Goal: Transaction & Acquisition: Purchase product/service

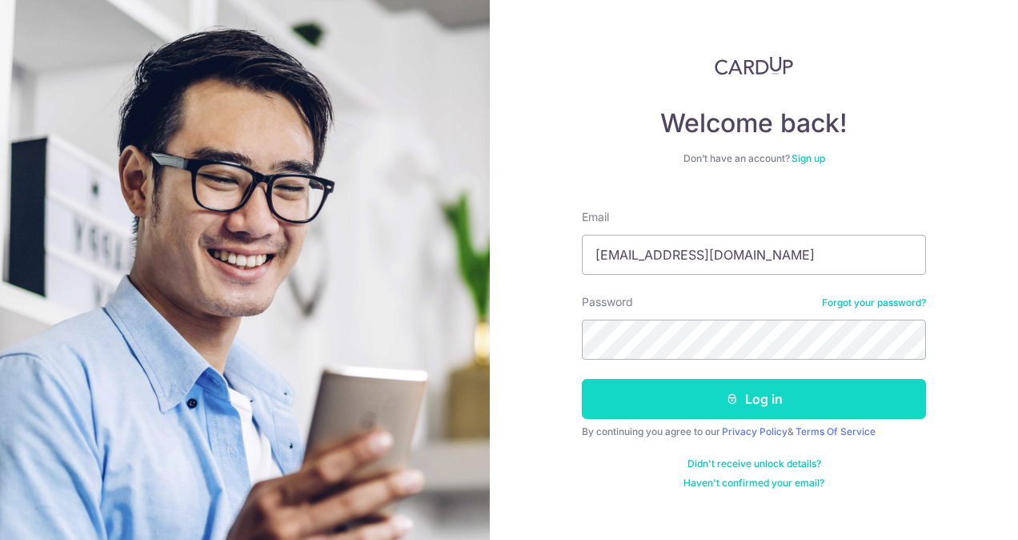
click at [726, 403] on icon "submit" at bounding box center [732, 398] width 13 height 13
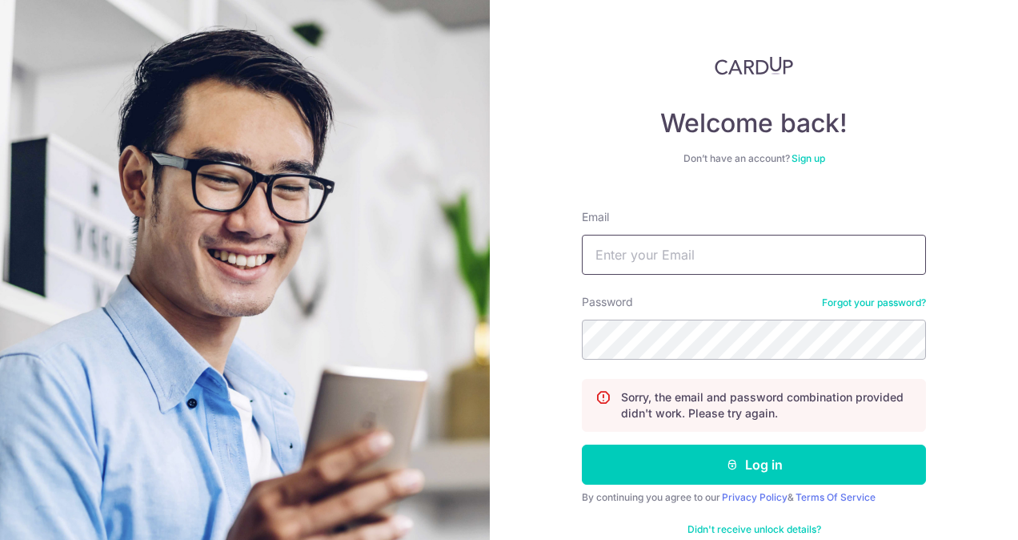
click at [613, 245] on input "Email" at bounding box center [754, 255] width 344 height 40
type input "[EMAIL_ADDRESS][DOMAIN_NAME]"
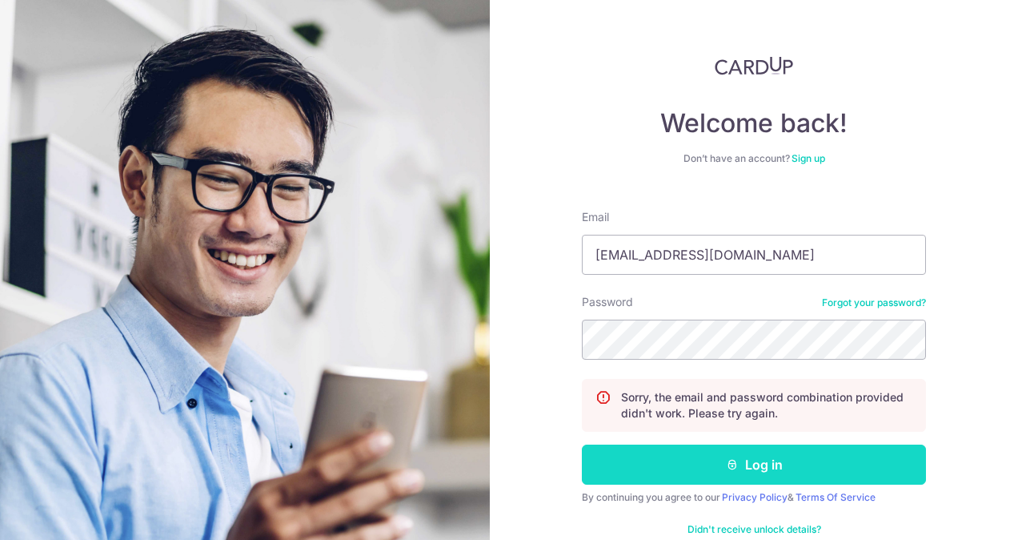
click at [737, 463] on button "Log in" at bounding box center [754, 464] width 344 height 40
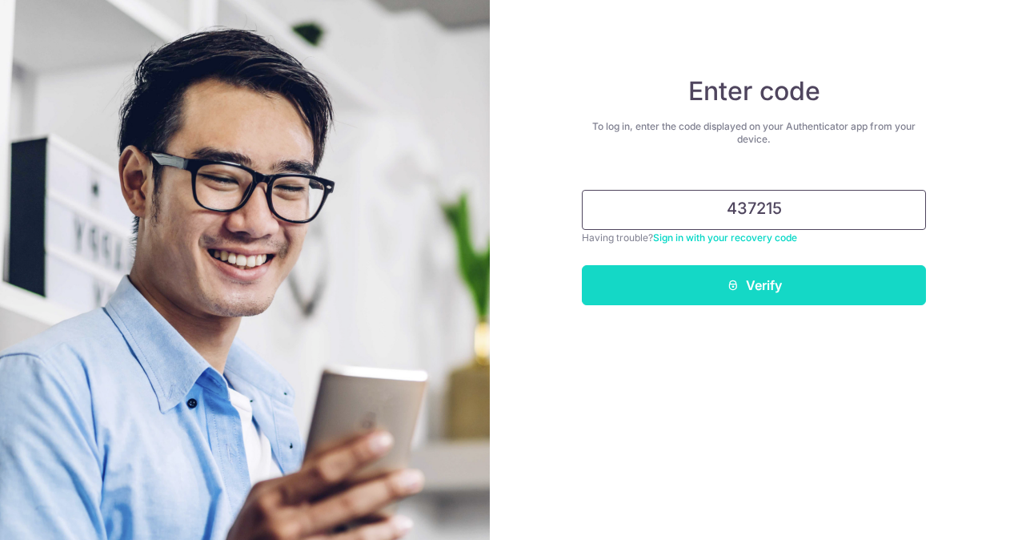
type input "437215"
click at [757, 271] on button "Verify" at bounding box center [754, 285] width 344 height 40
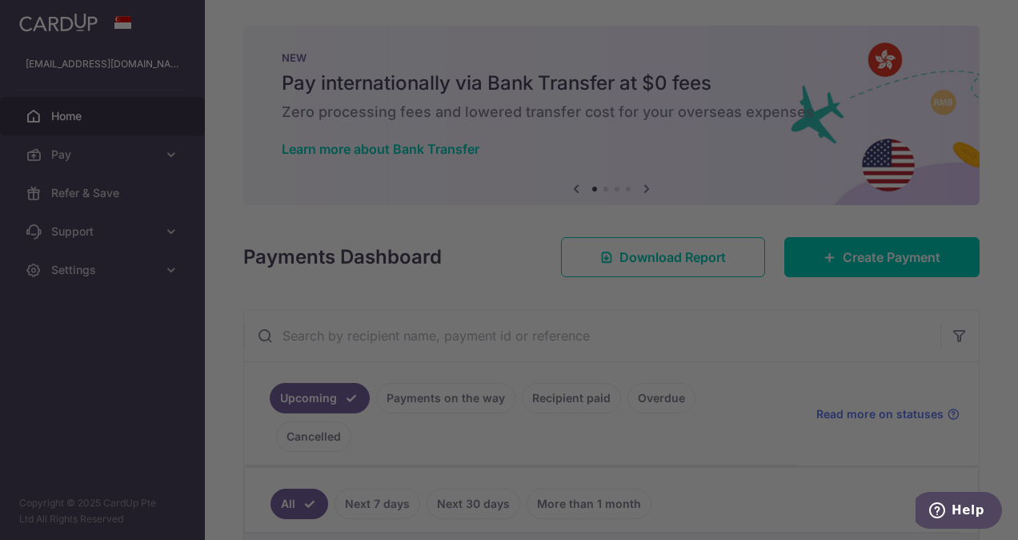
click at [788, 451] on div at bounding box center [514, 272] width 1029 height 545
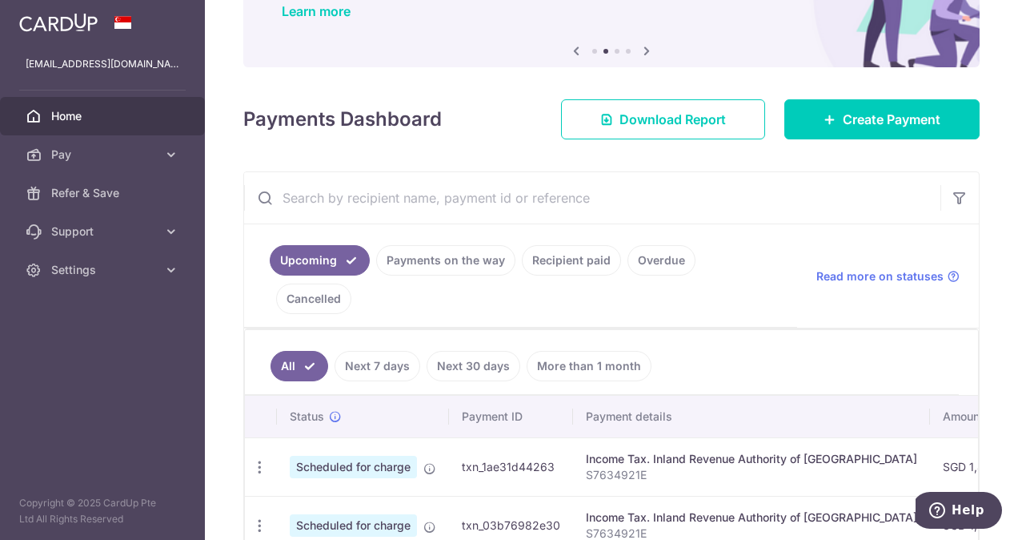
scroll to position [160, 0]
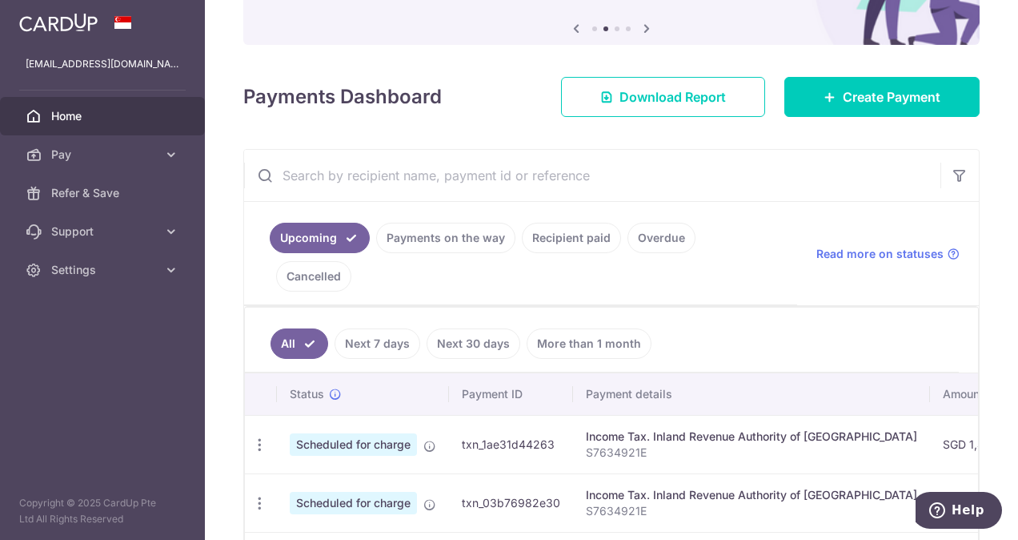
click at [598, 328] on link "More than 1 month" at bounding box center [589, 343] width 125 height 30
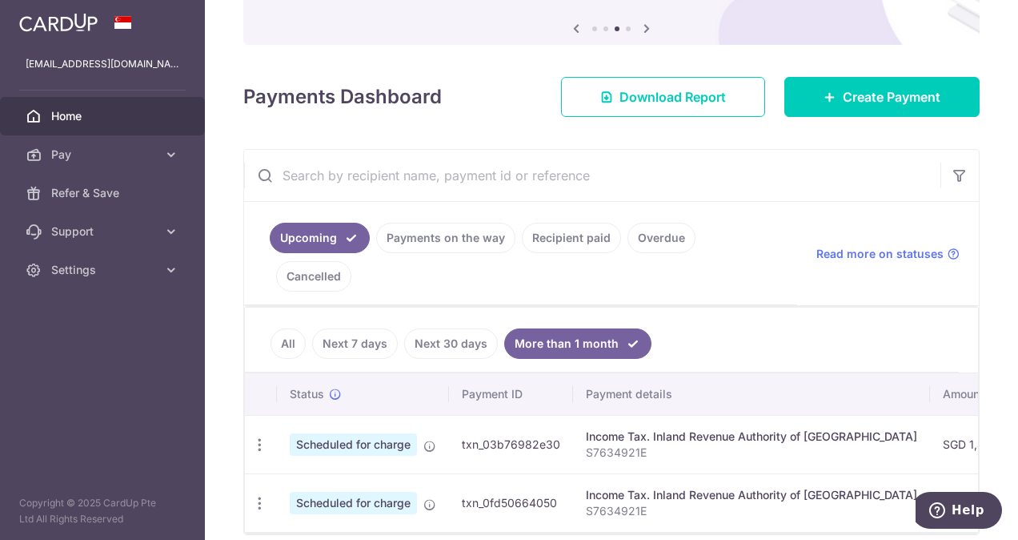
click at [275, 328] on link "All" at bounding box center [288, 343] width 35 height 30
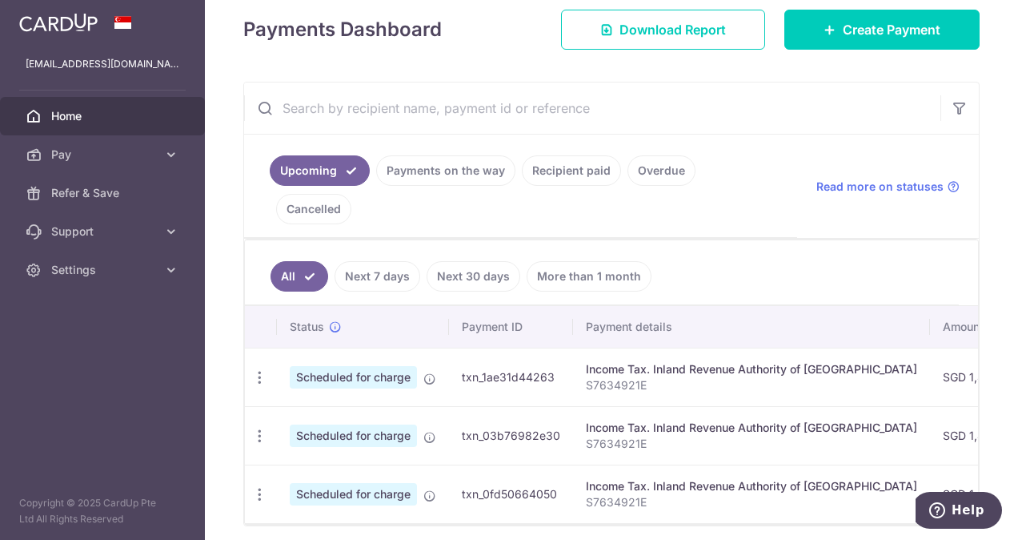
scroll to position [253, 0]
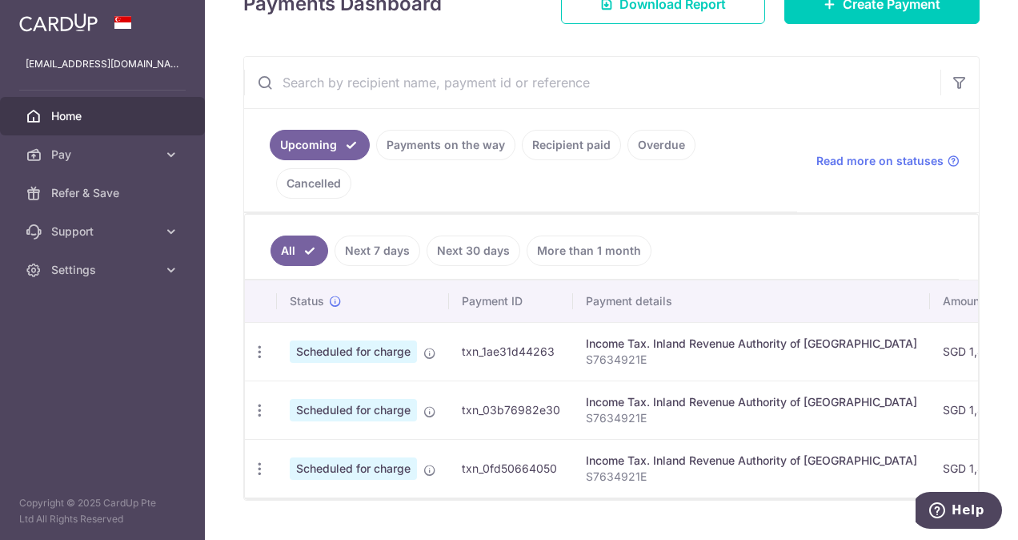
click at [592, 150] on link "Recipient paid" at bounding box center [571, 145] width 99 height 30
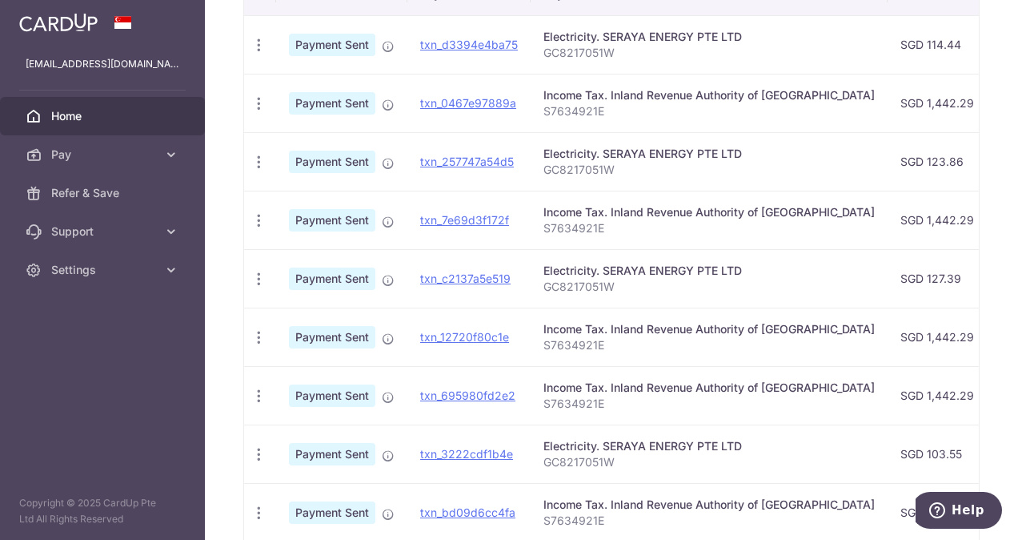
scroll to position [632, 0]
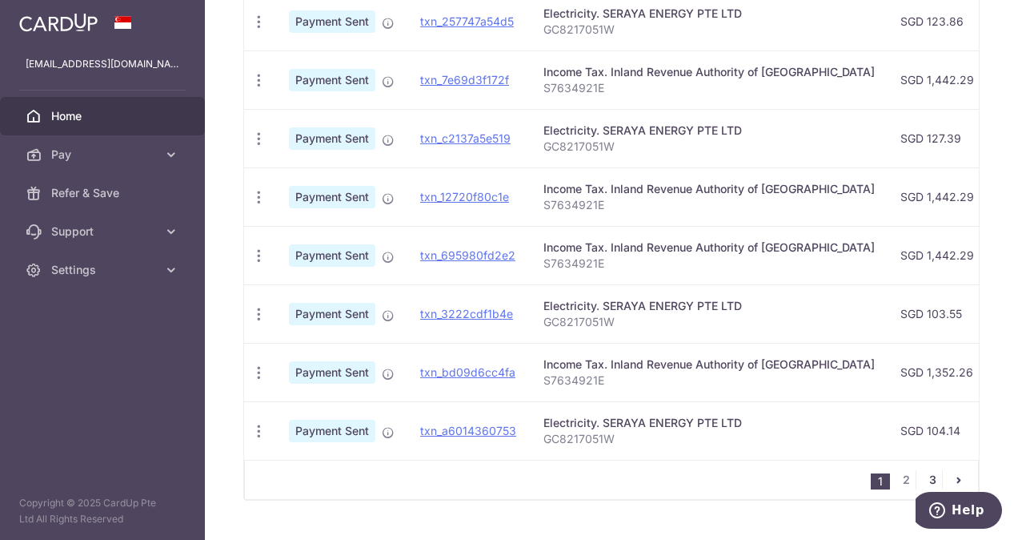
click at [923, 470] on link "3" at bounding box center [932, 479] width 19 height 19
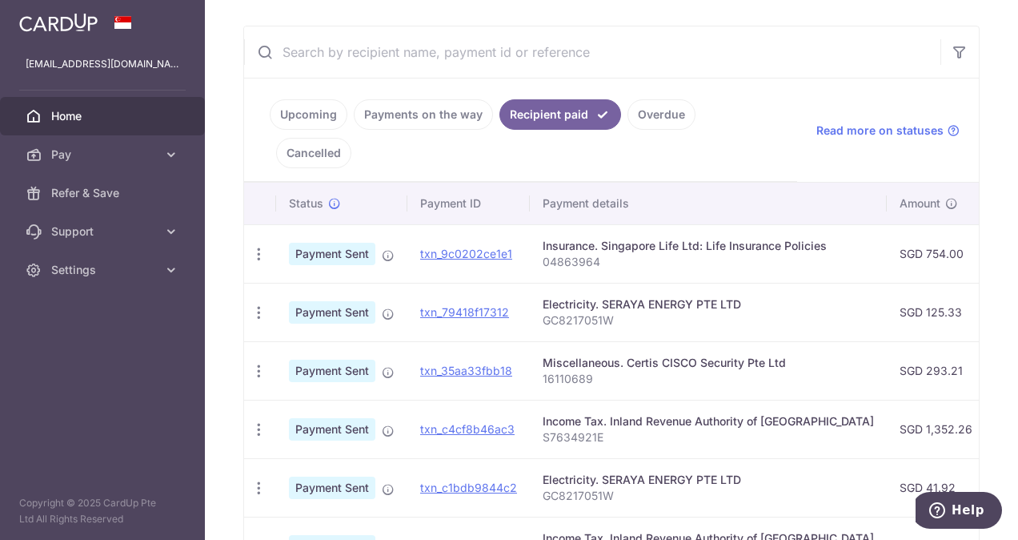
scroll to position [458, 0]
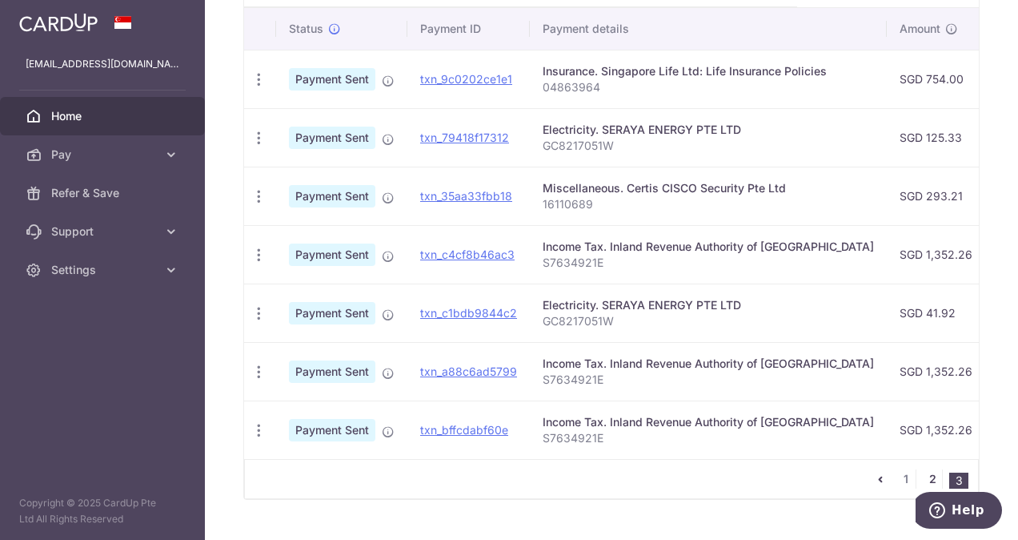
click at [925, 469] on link "2" at bounding box center [932, 478] width 19 height 19
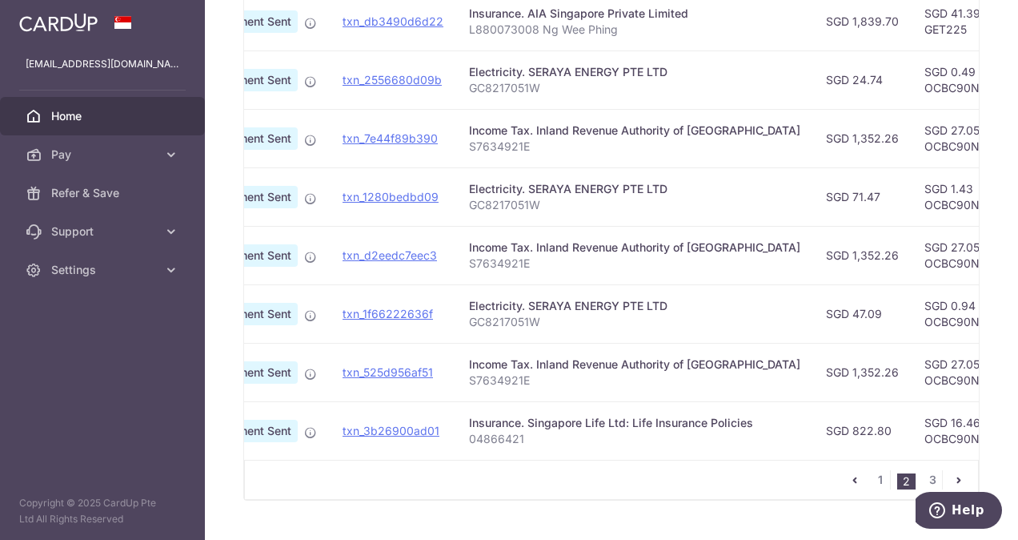
scroll to position [0, 0]
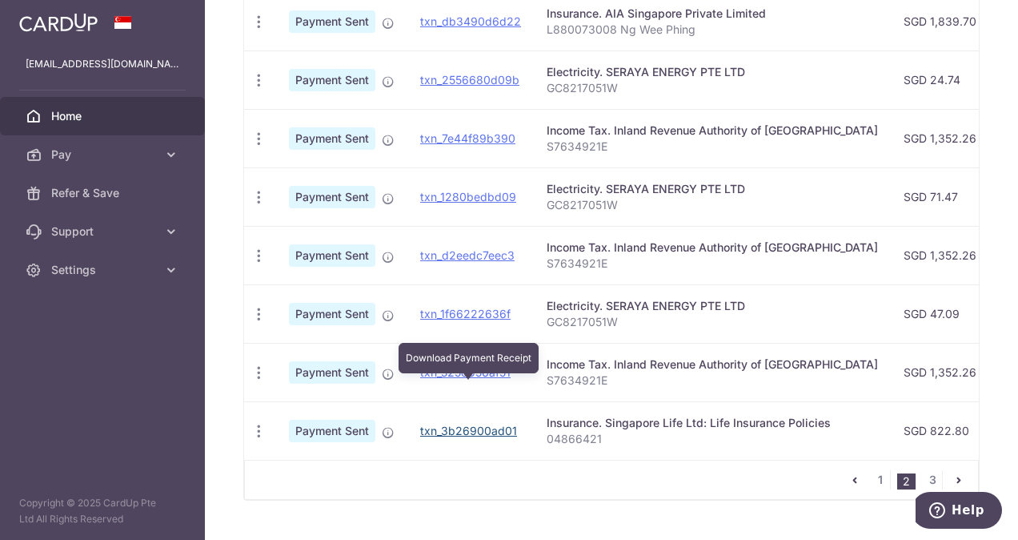
drag, startPoint x: 475, startPoint y: 381, endPoint x: 602, endPoint y: 67, distance: 338.3
click at [475, 423] on link "txn_3b26900ad01" at bounding box center [468, 430] width 97 height 14
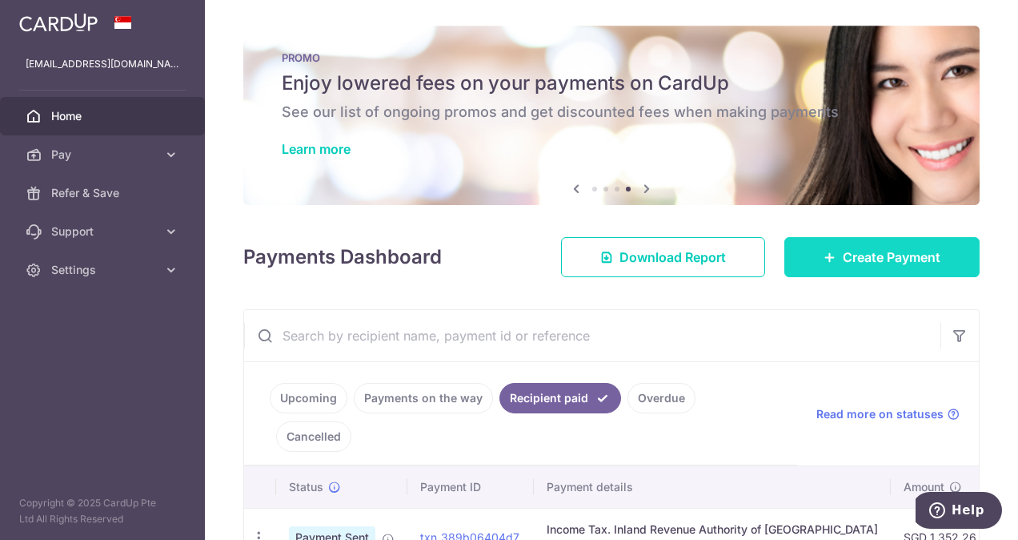
click at [871, 269] on link "Create Payment" at bounding box center [881, 257] width 195 height 40
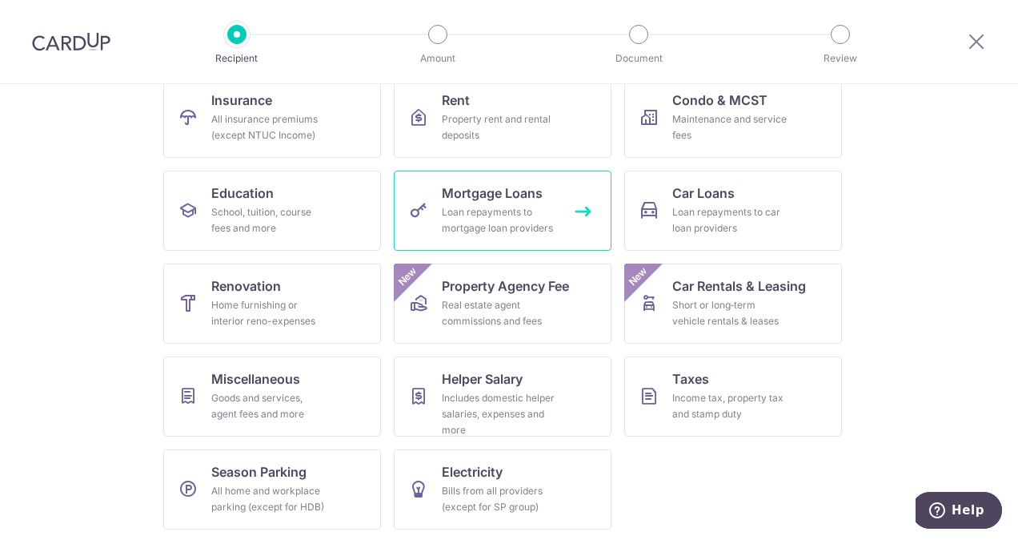
scroll to position [176, 0]
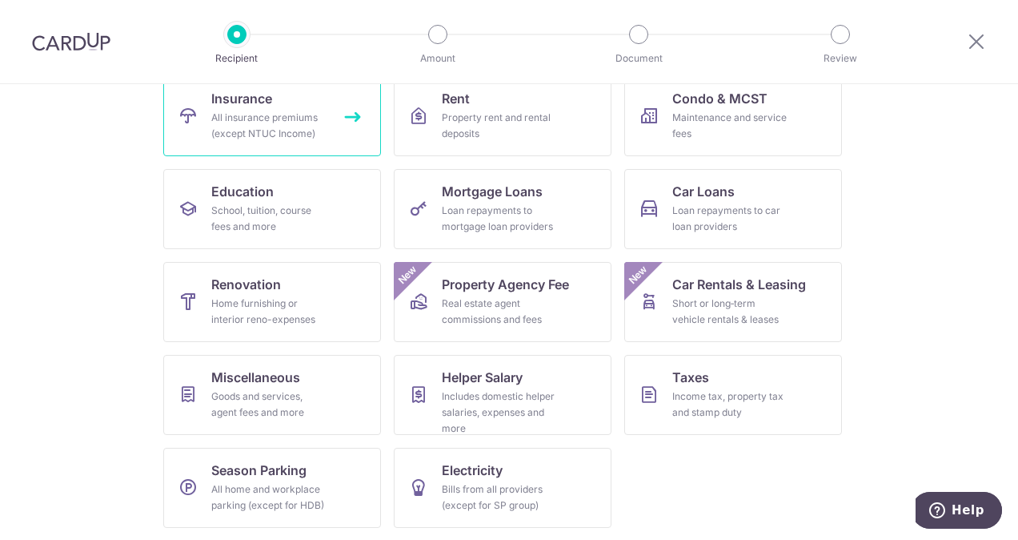
click at [240, 114] on div "All insurance premiums (except NTUC Income)" at bounding box center [268, 126] width 115 height 32
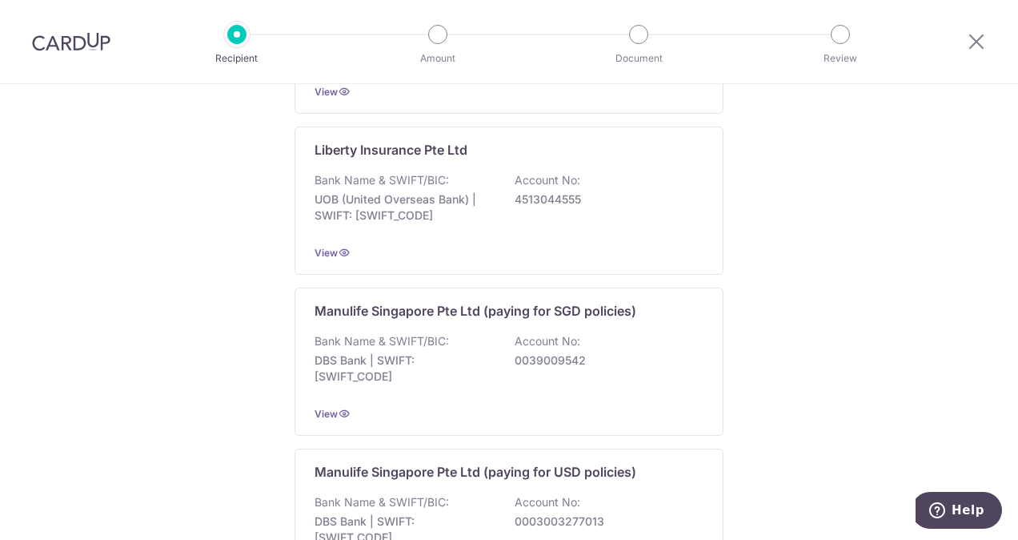
scroll to position [1601, 0]
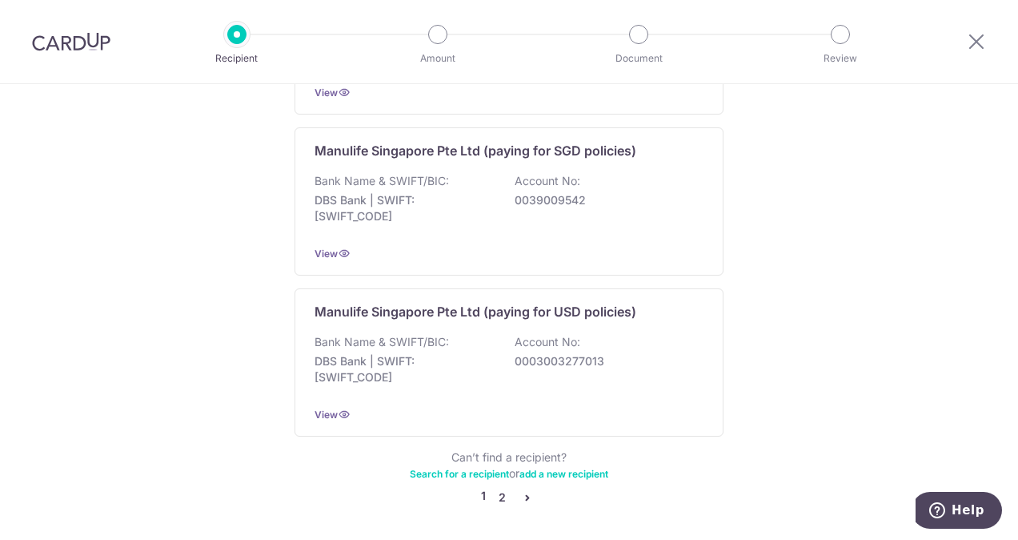
click at [497, 487] on link "2" at bounding box center [501, 496] width 19 height 19
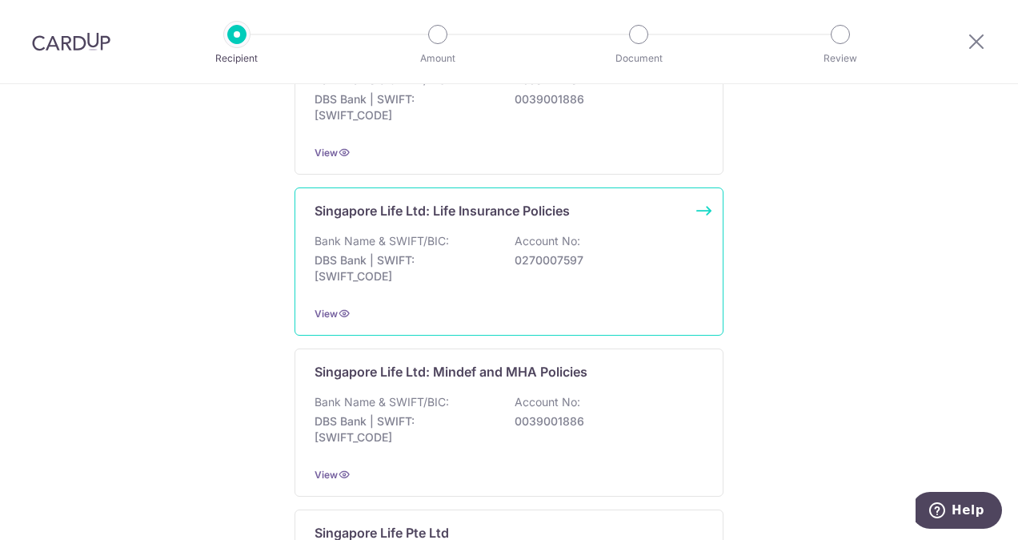
scroll to position [560, 0]
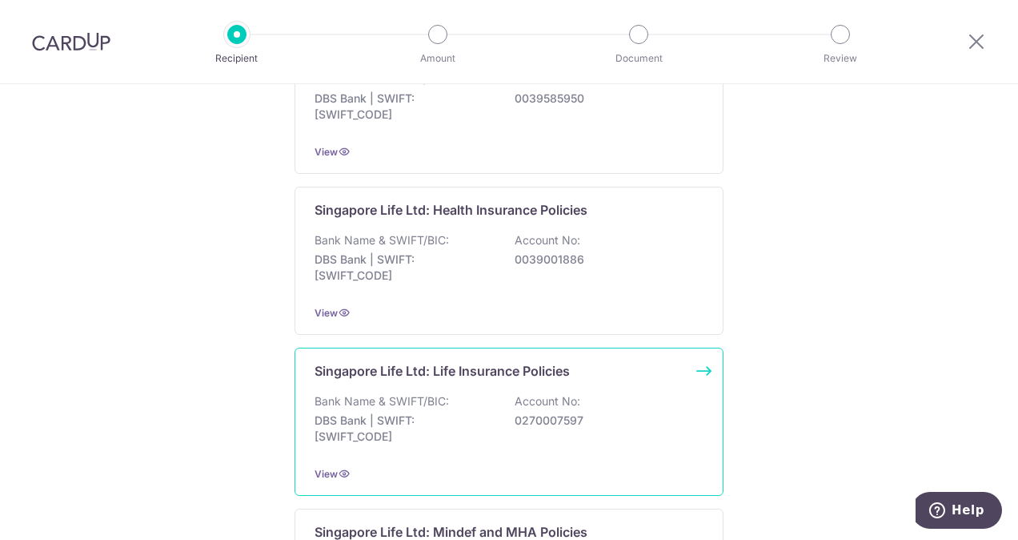
click at [391, 403] on p "Bank Name & SWIFT/BIC:" at bounding box center [382, 401] width 134 height 16
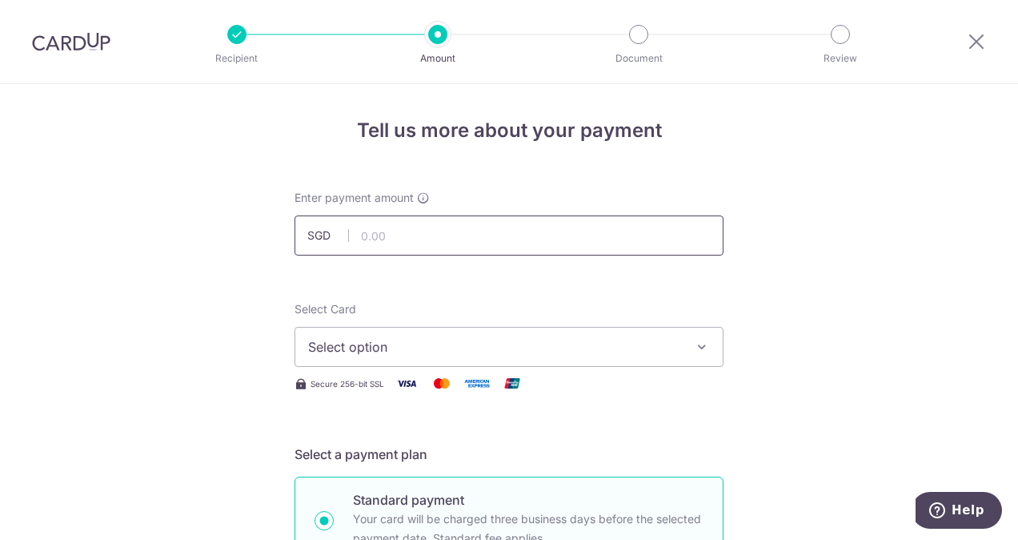
click at [467, 238] on input "text" at bounding box center [509, 235] width 429 height 40
click at [408, 231] on input "text" at bounding box center [509, 235] width 429 height 40
type input "754.00"
click at [424, 337] on span "Select option" at bounding box center [494, 346] width 373 height 19
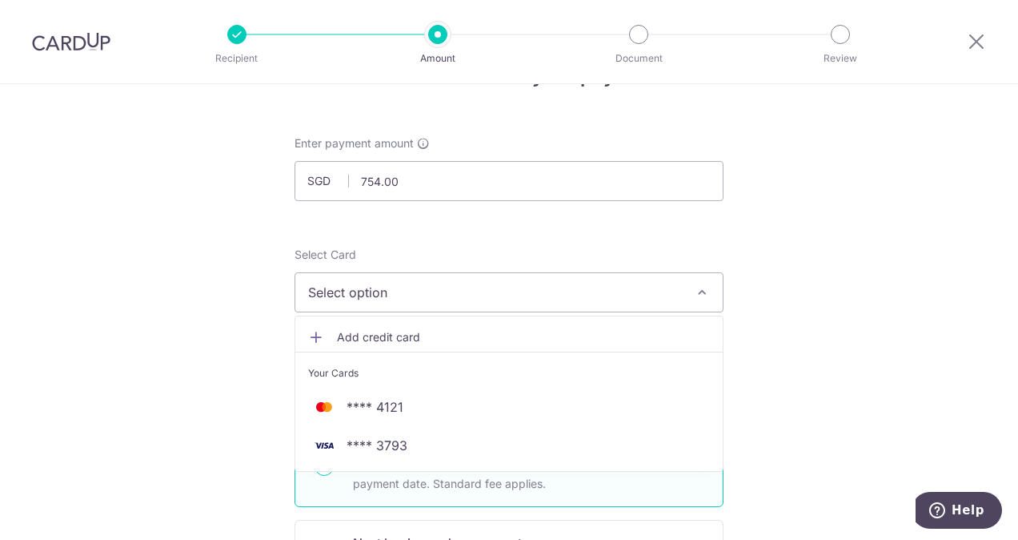
scroll to position [80, 0]
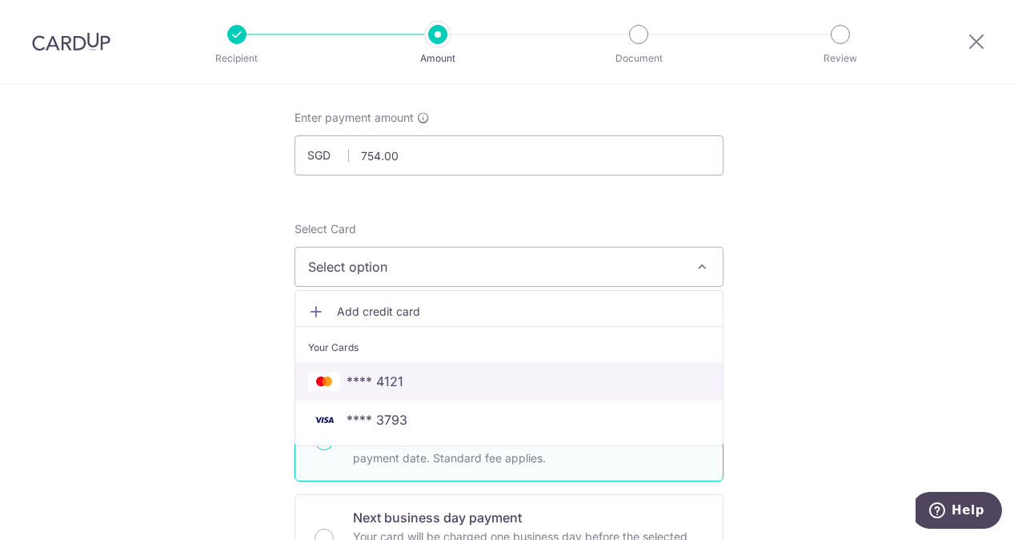
click at [395, 378] on span "**** 4121" at bounding box center [375, 380] width 57 height 19
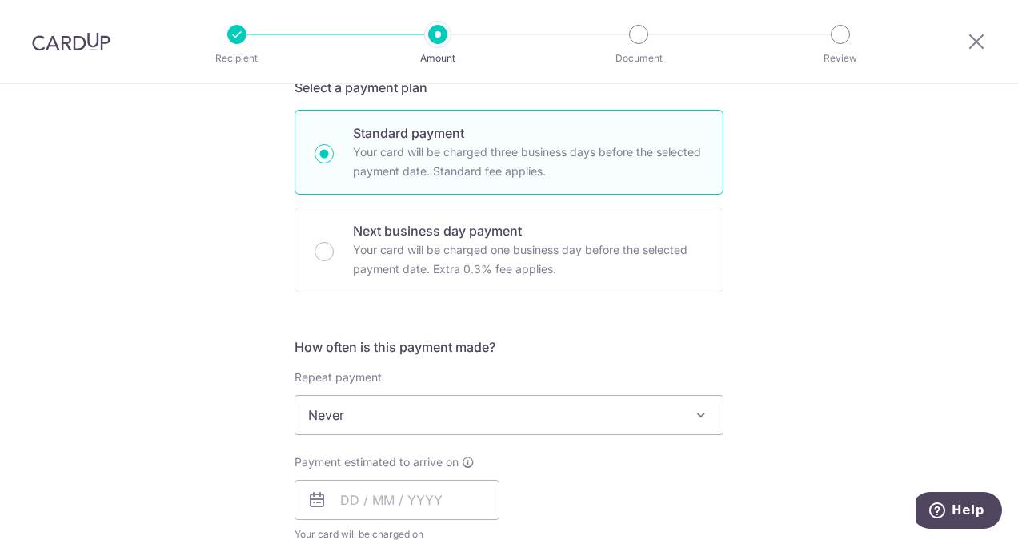
scroll to position [400, 0]
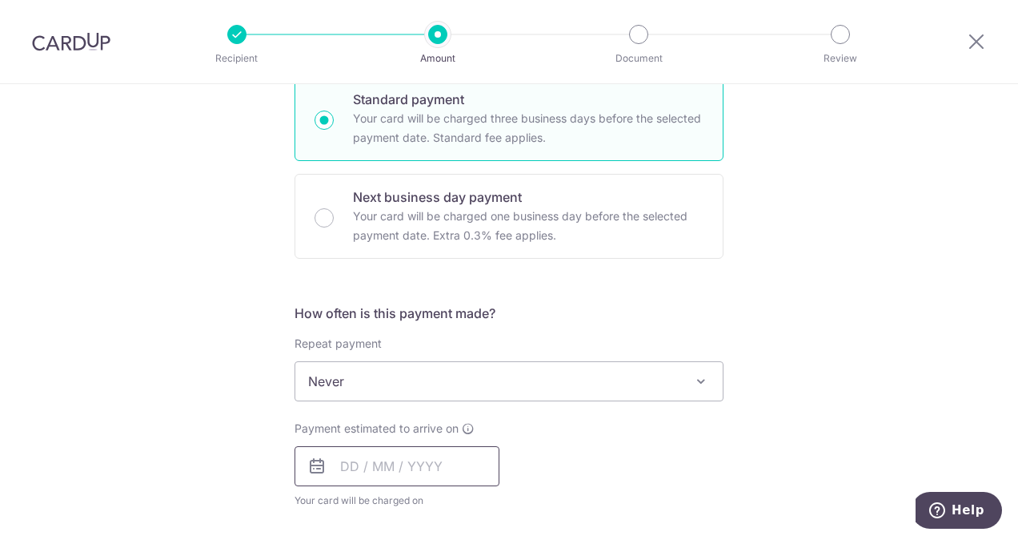
click at [351, 455] on input "text" at bounding box center [397, 466] width 205 height 40
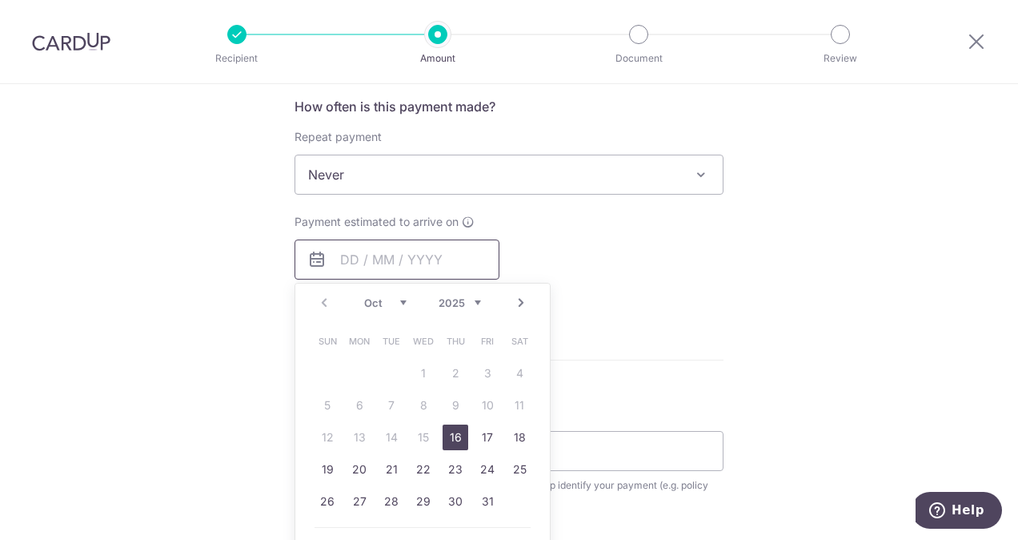
scroll to position [640, 0]
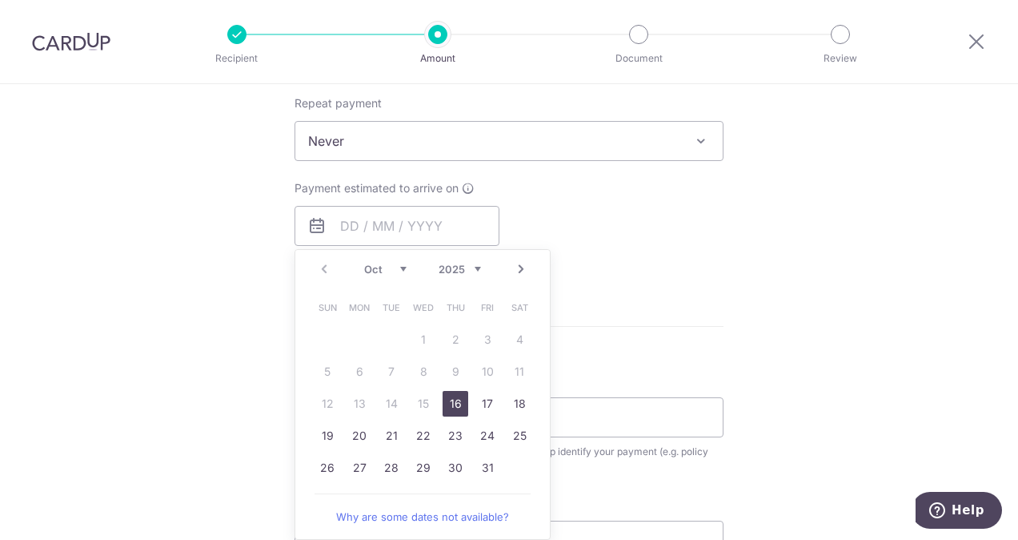
click at [458, 402] on link "16" at bounding box center [456, 404] width 26 height 26
type input "[DATE]"
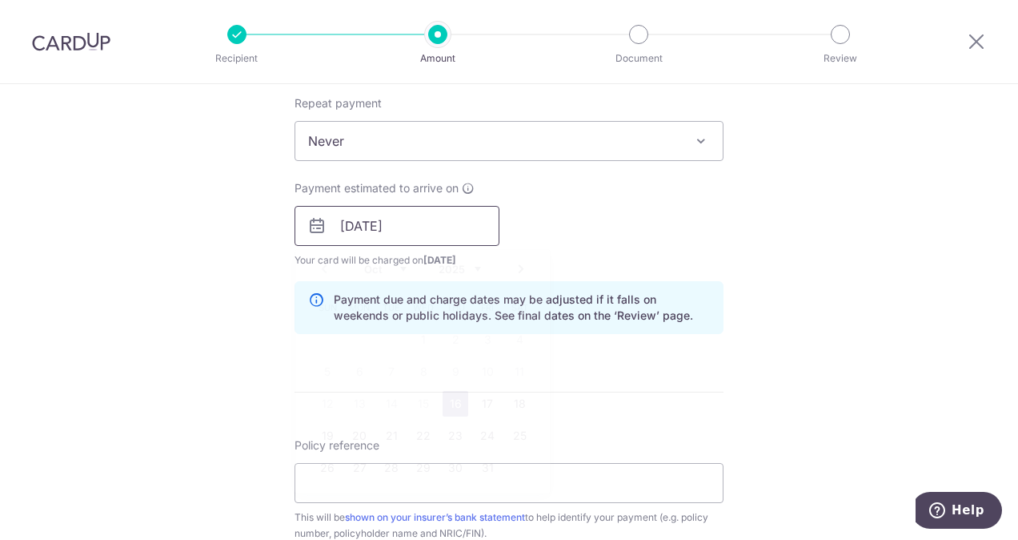
click at [427, 215] on input "[DATE]" at bounding box center [397, 226] width 205 height 40
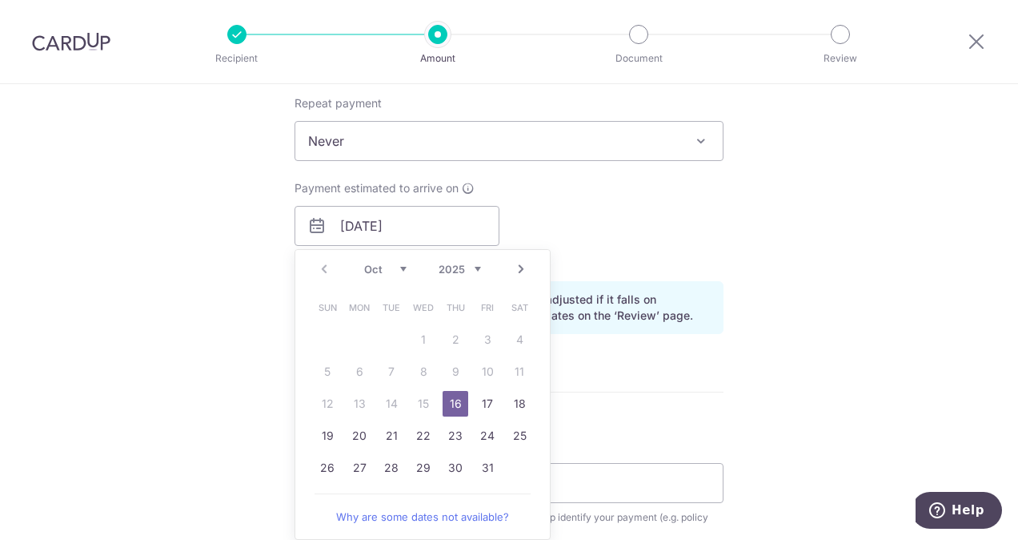
click at [453, 402] on link "16" at bounding box center [456, 404] width 26 height 26
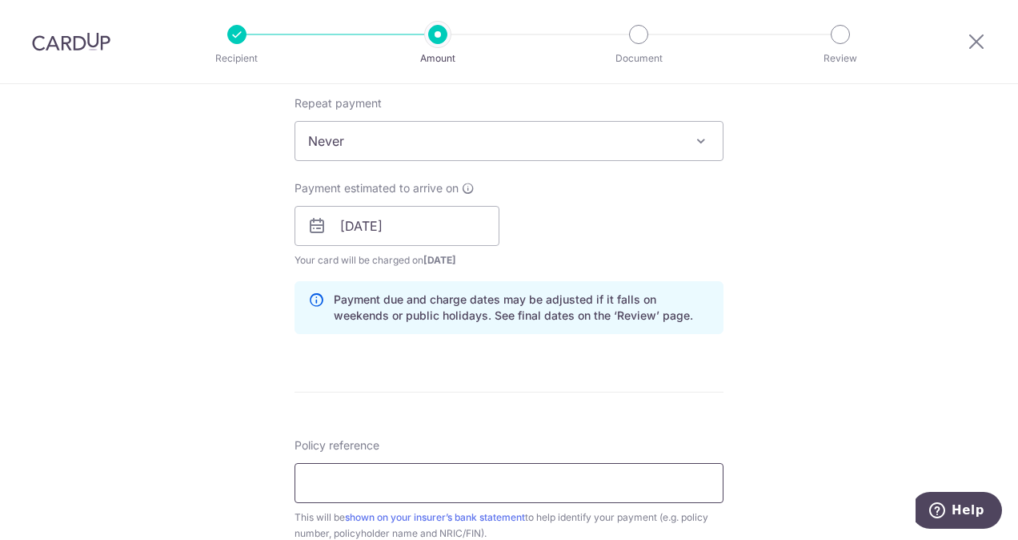
click at [341, 479] on input "Policy reference" at bounding box center [509, 483] width 429 height 40
paste input "04863964"
type input "04863964"
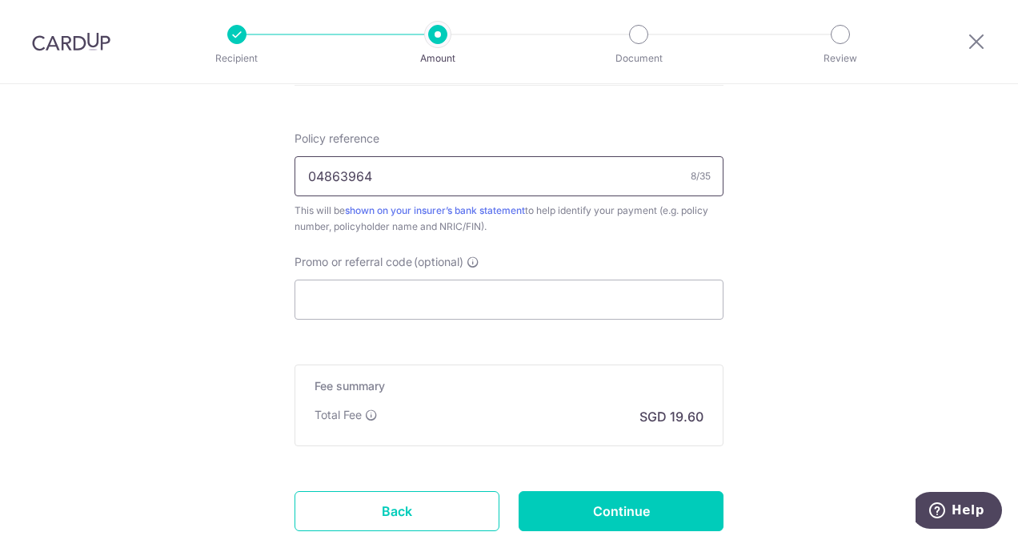
scroll to position [961, 0]
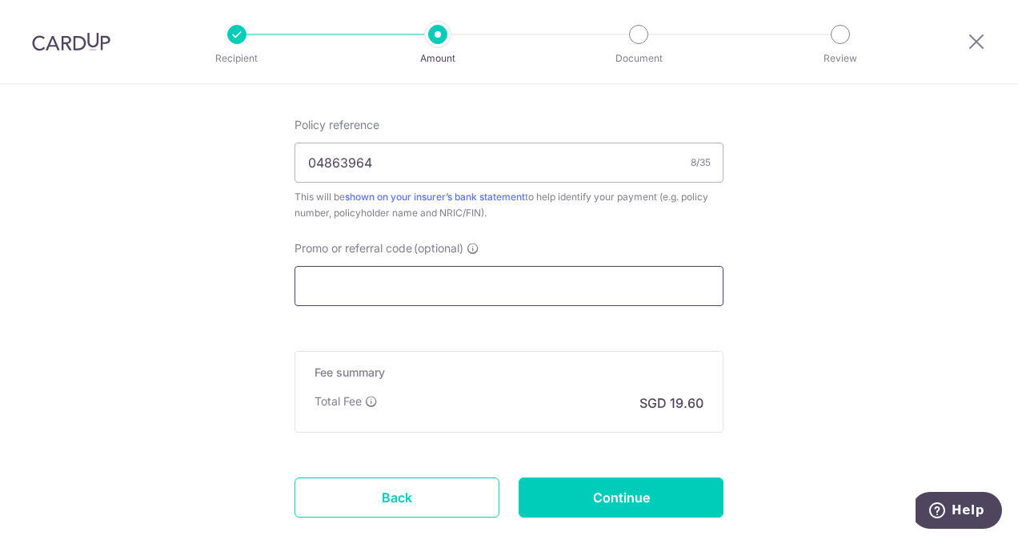
click at [616, 283] on input "Promo or referral code (optional)" at bounding box center [509, 286] width 429 height 40
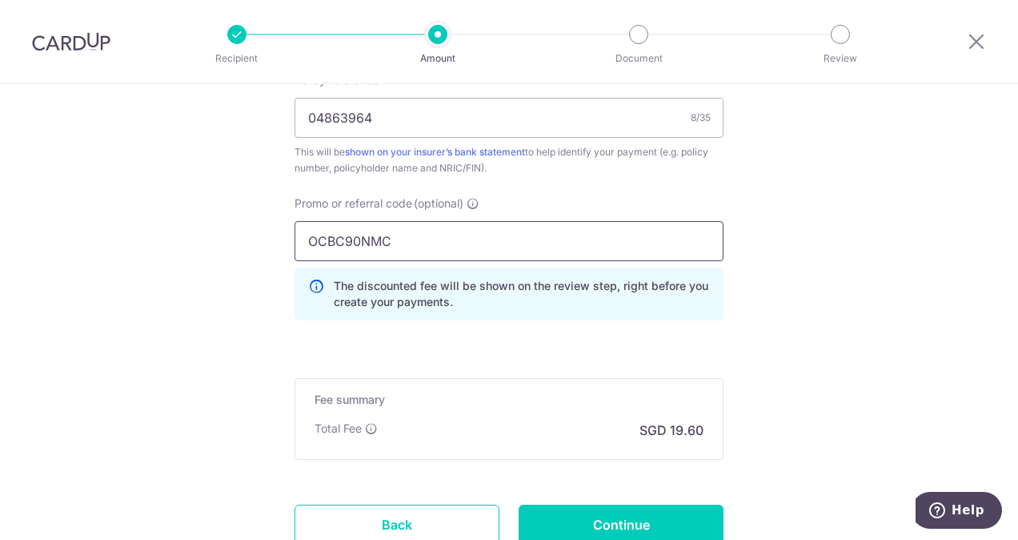
scroll to position [1041, 0]
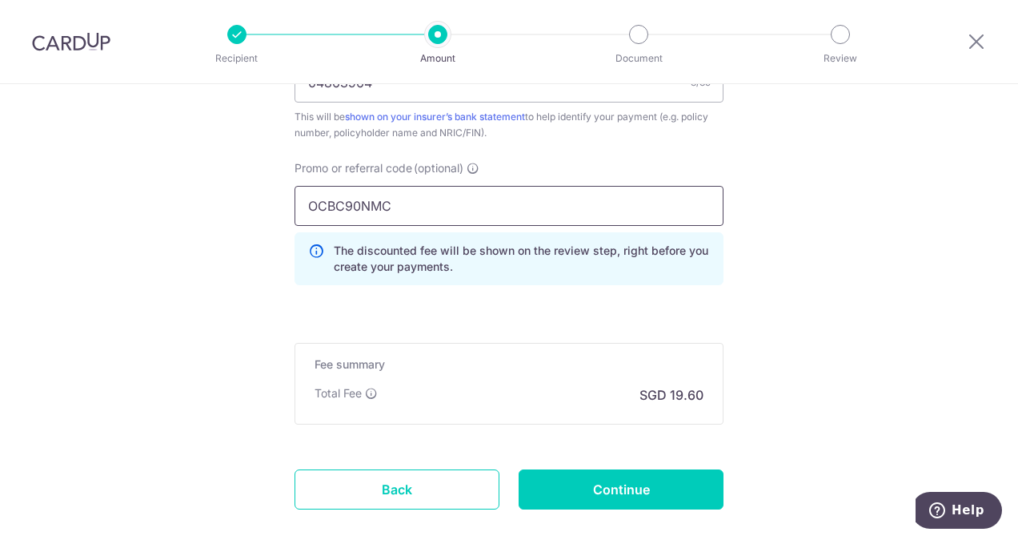
type input "OCBC90NMC"
click at [540, 395] on div "Total Fee SGD 19.60" at bounding box center [509, 394] width 389 height 19
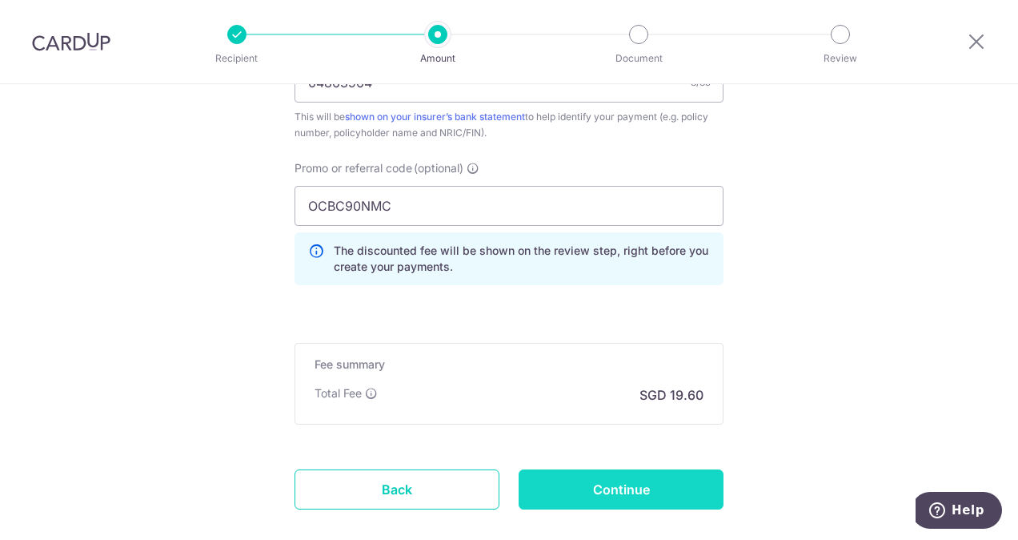
click at [559, 480] on input "Continue" at bounding box center [621, 489] width 205 height 40
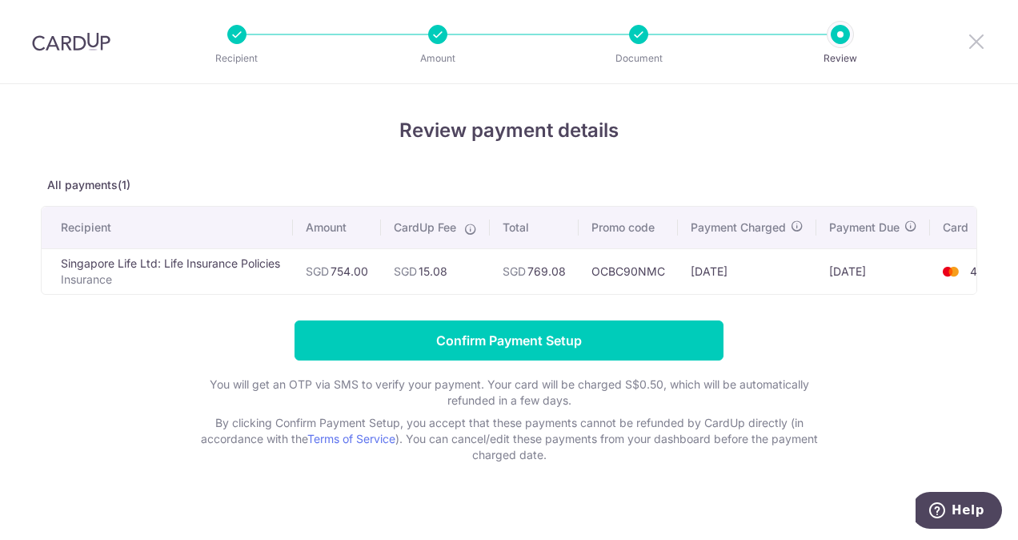
drag, startPoint x: 978, startPoint y: 43, endPoint x: 602, endPoint y: 101, distance: 380.6
click at [978, 43] on icon at bounding box center [976, 41] width 19 height 20
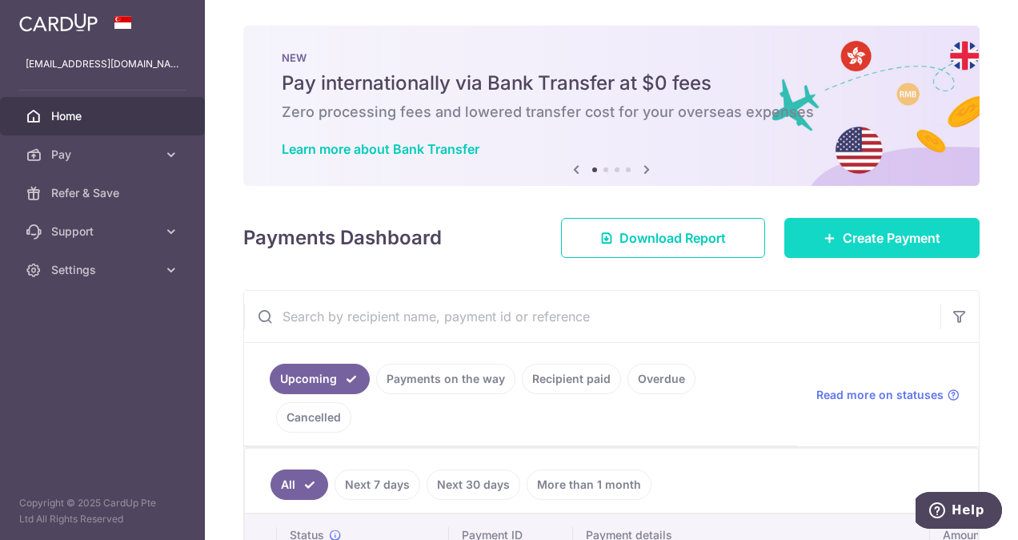
click at [843, 245] on span "Create Payment" at bounding box center [892, 237] width 98 height 19
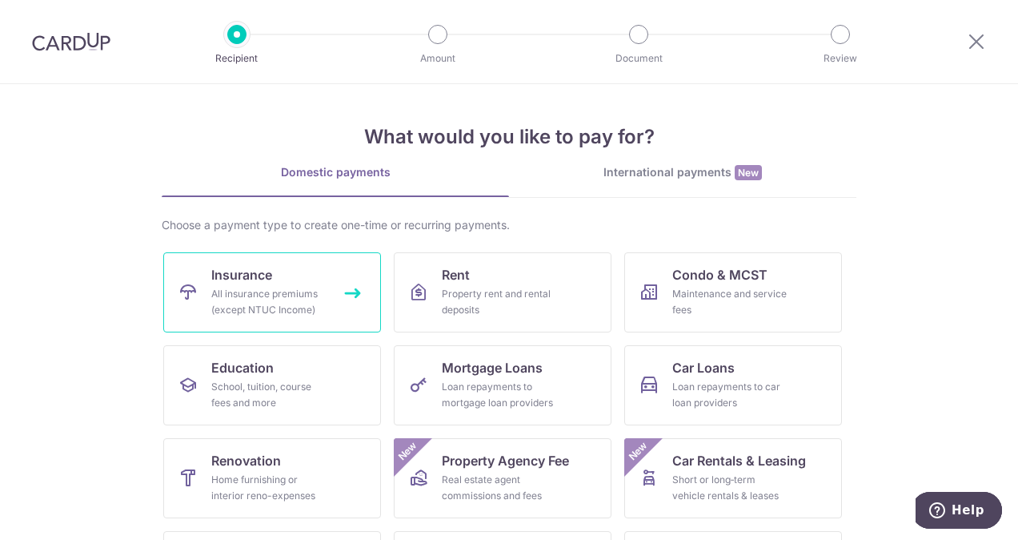
click at [267, 279] on span "Insurance" at bounding box center [241, 274] width 61 height 19
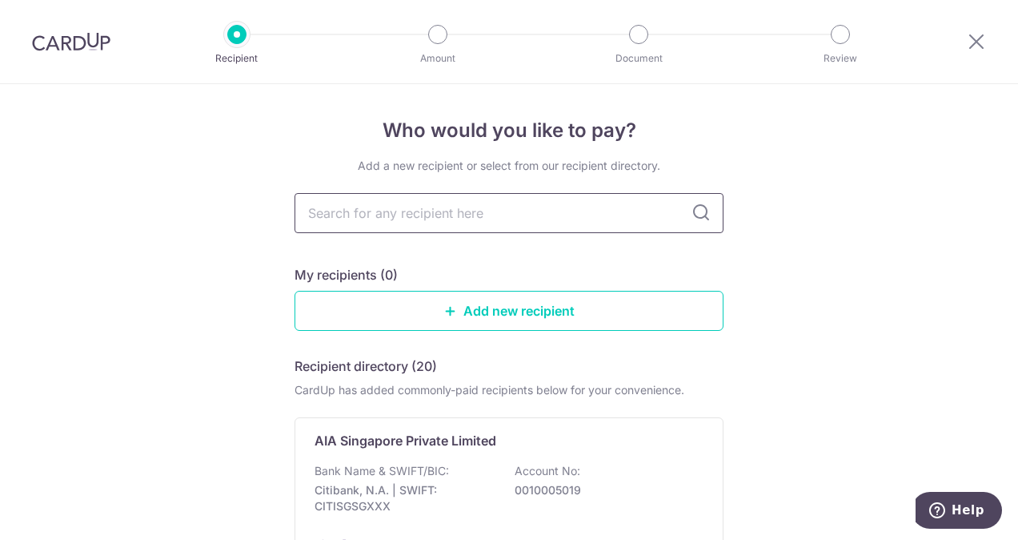
click at [456, 213] on input "text" at bounding box center [509, 213] width 429 height 40
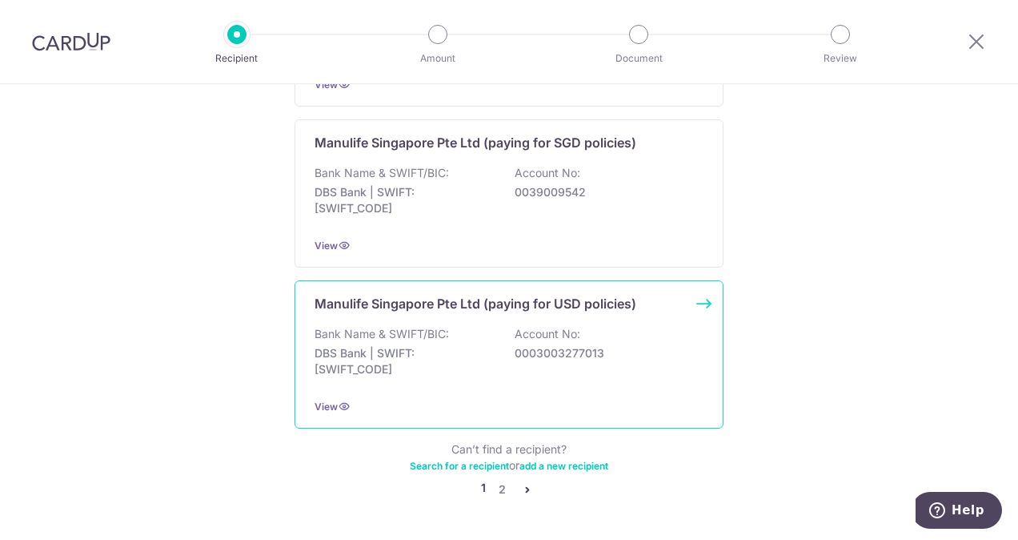
scroll to position [1638, 0]
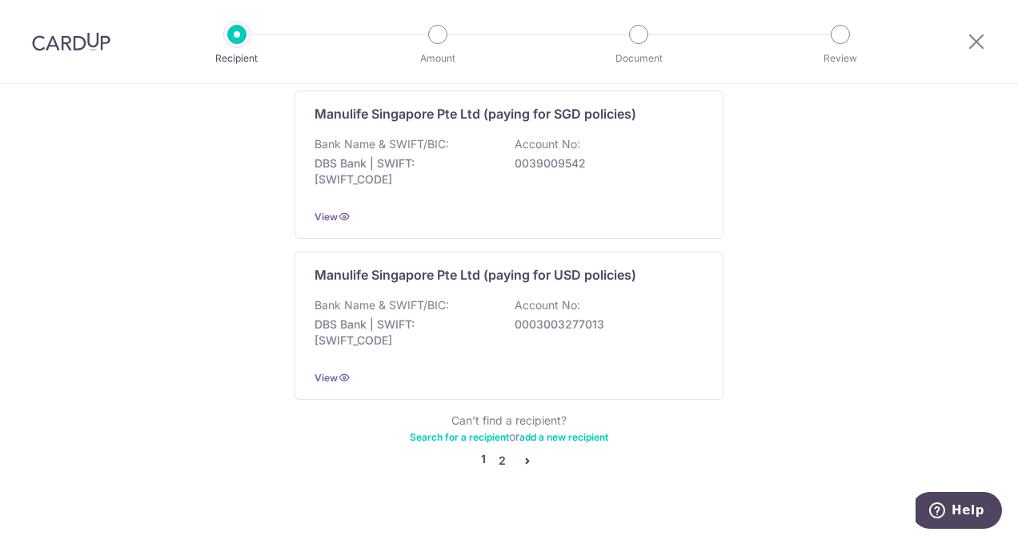
click at [494, 451] on link "2" at bounding box center [501, 460] width 19 height 19
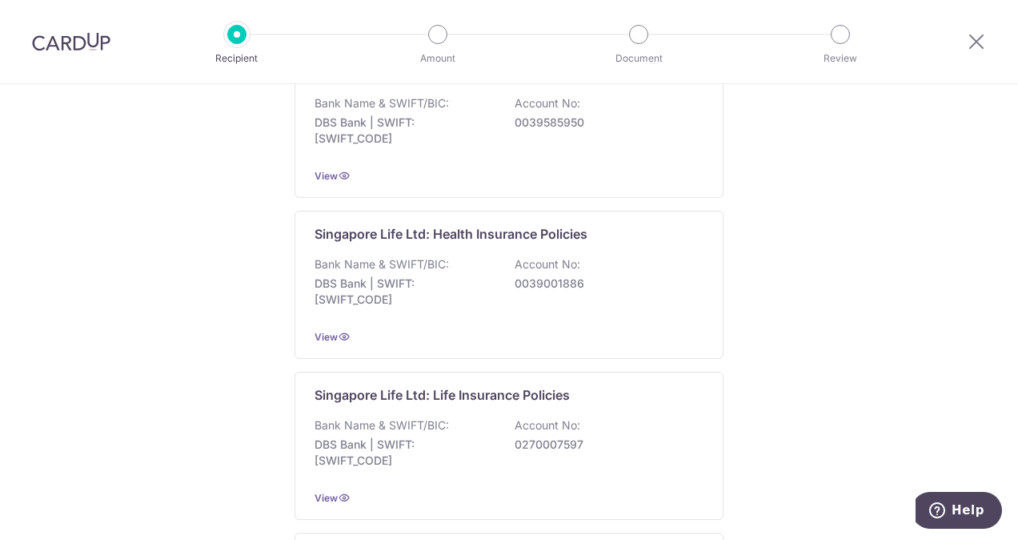
scroll to position [560, 0]
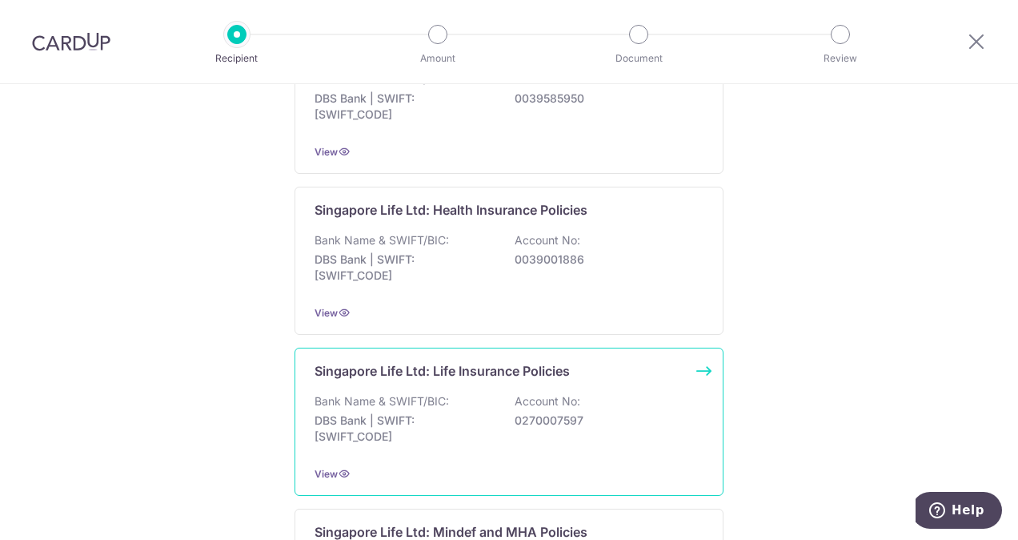
click at [399, 429] on p "DBS Bank | SWIFT: [SWIFT_CODE]" at bounding box center [404, 428] width 179 height 32
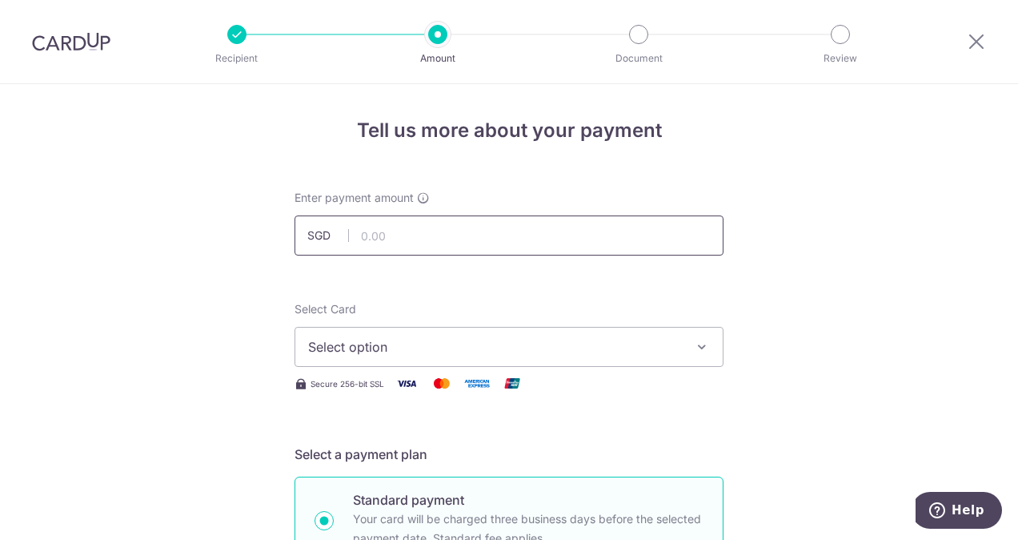
click at [511, 235] on input "text" at bounding box center [509, 235] width 429 height 40
type input "754.00"
click at [474, 345] on span "Select option" at bounding box center [494, 346] width 373 height 19
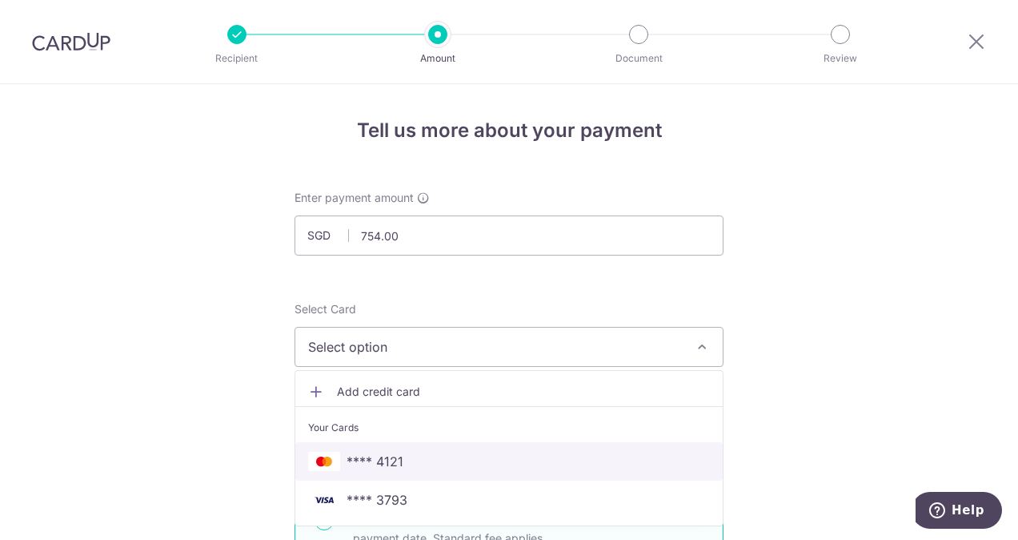
click at [401, 454] on span "**** 4121" at bounding box center [509, 460] width 402 height 19
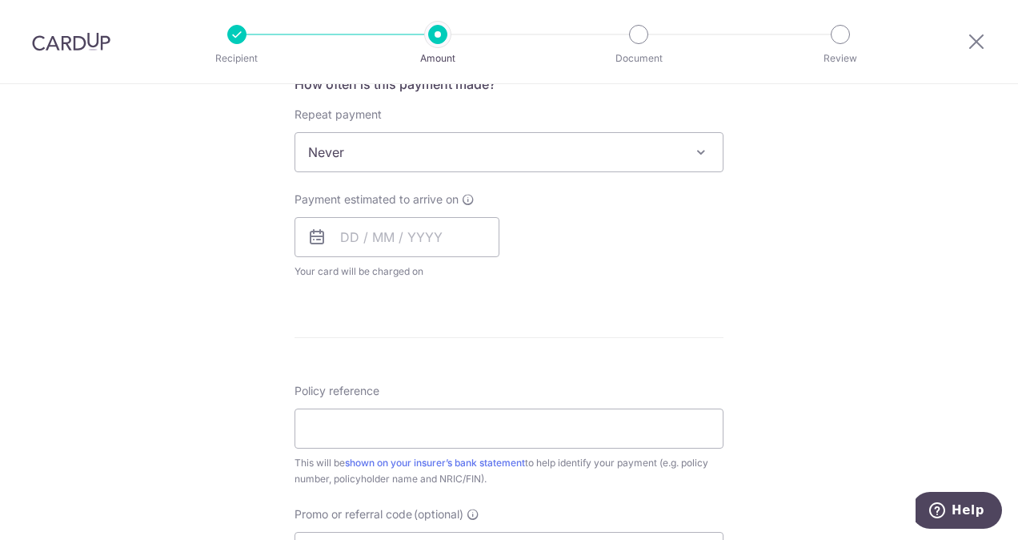
scroll to position [640, 0]
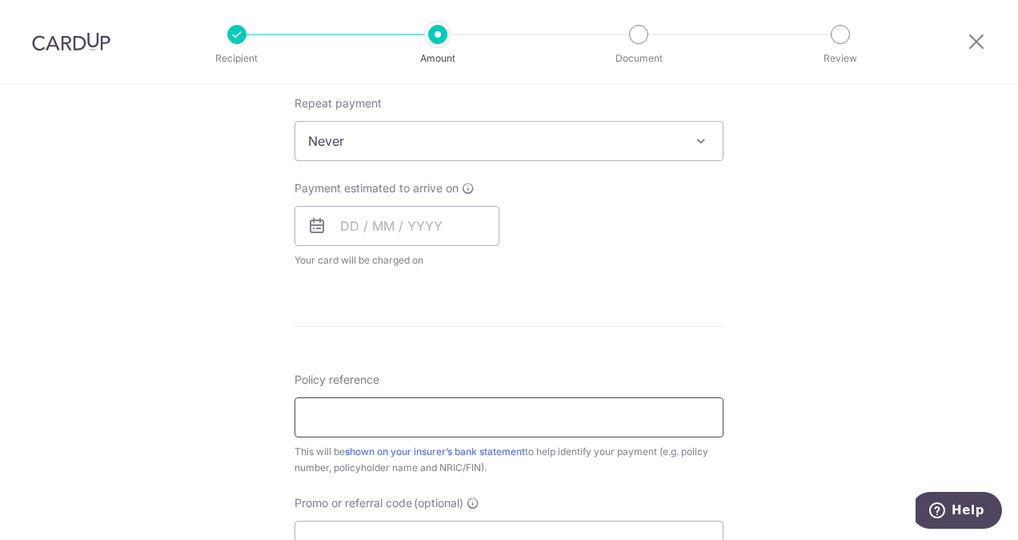
click at [504, 403] on input "Policy reference" at bounding box center [509, 417] width 429 height 40
paste input "04863964"
type input "04863964"
click at [368, 220] on input "text" at bounding box center [397, 226] width 205 height 40
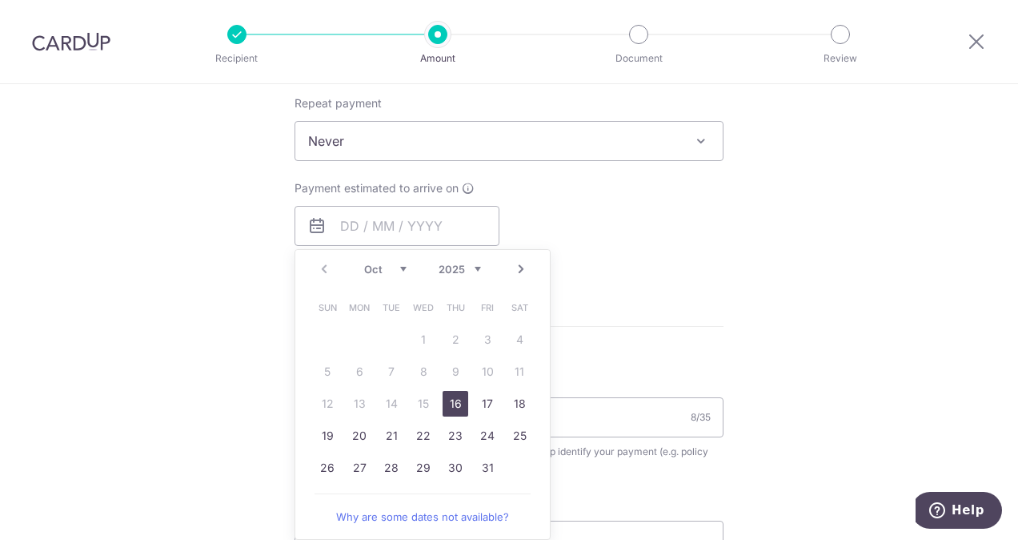
click at [452, 401] on link "16" at bounding box center [456, 404] width 26 height 26
type input "16/10/2025"
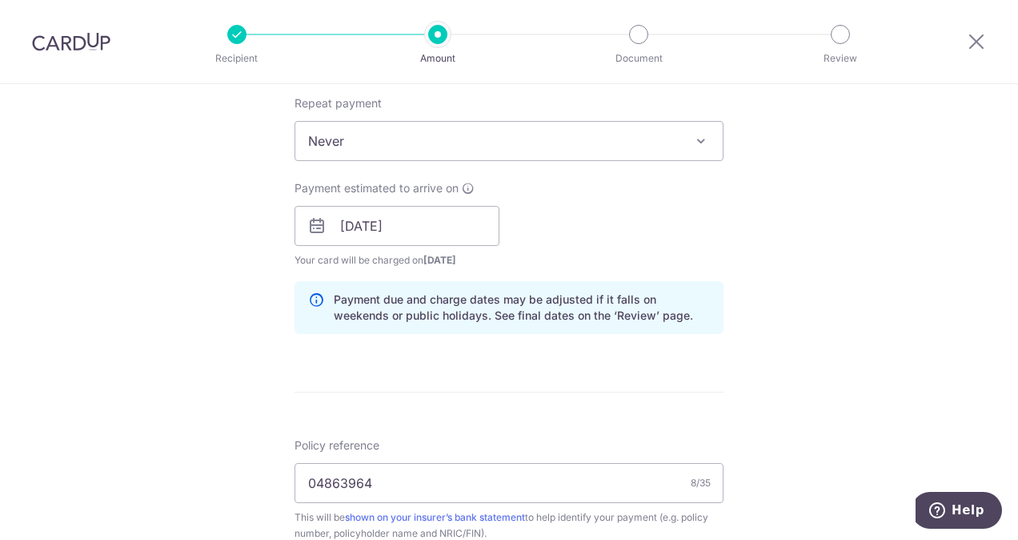
click at [687, 214] on div "Payment estimated to arrive on 16/10/2025 Prev Next Oct Nov Dec 2025 2026 2027 …" at bounding box center [509, 224] width 448 height 88
click at [710, 351] on form "Enter payment amount SGD 754.00 754.00 Select Card **** 4121 Add credit card Yo…" at bounding box center [509, 215] width 429 height 1333
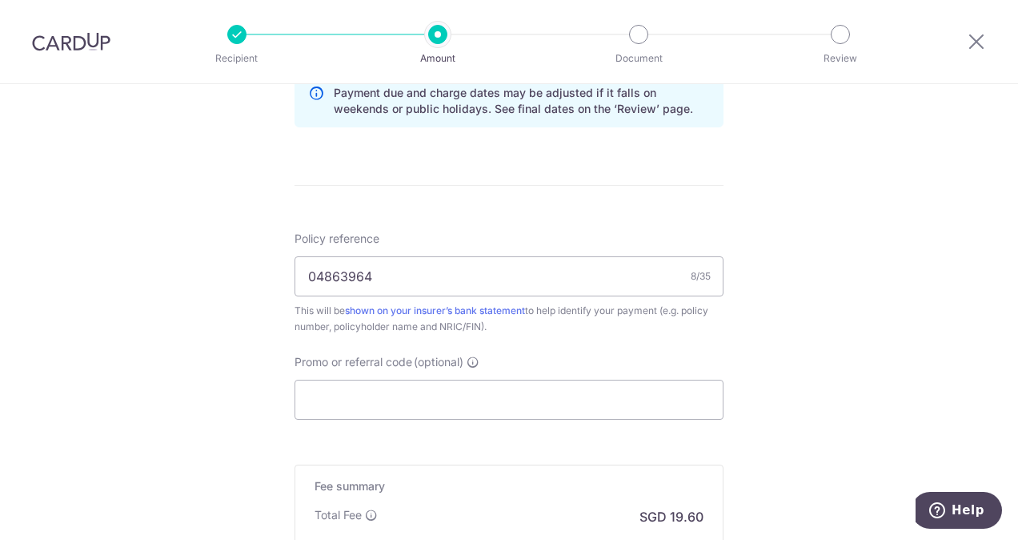
scroll to position [881, 0]
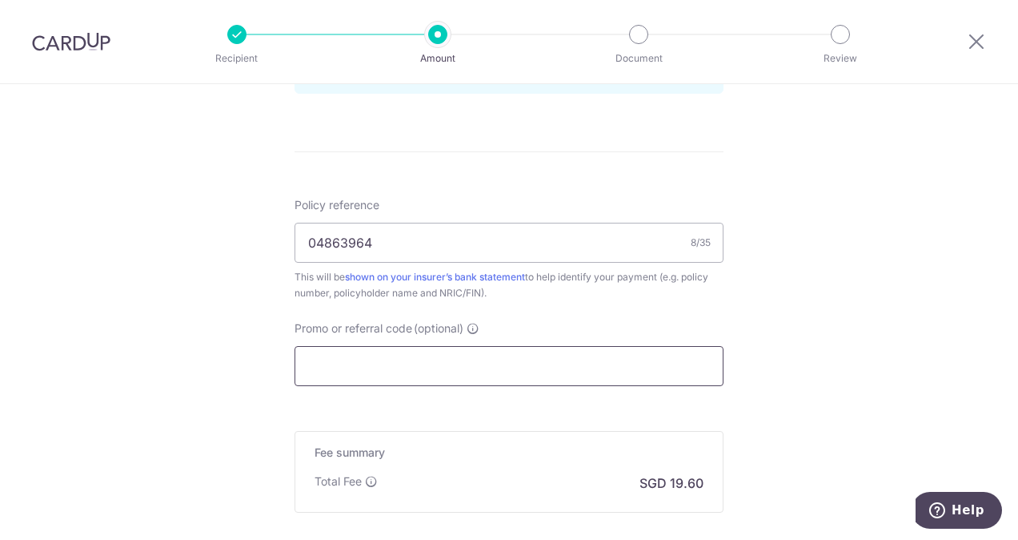
click at [596, 356] on input "Promo or referral code (optional)" at bounding box center [509, 366] width 429 height 40
click at [596, 356] on input "O" at bounding box center [509, 366] width 429 height 40
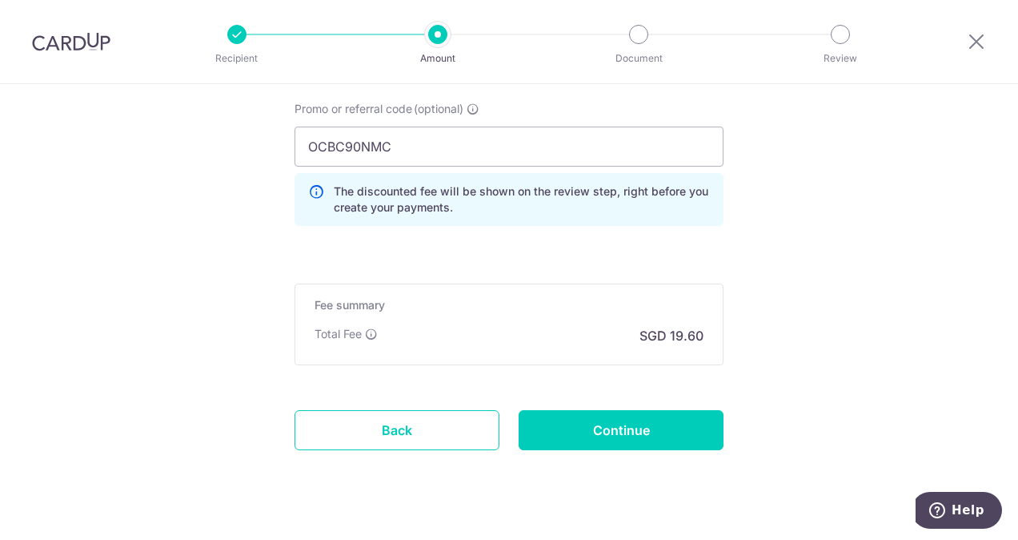
scroll to position [1121, 0]
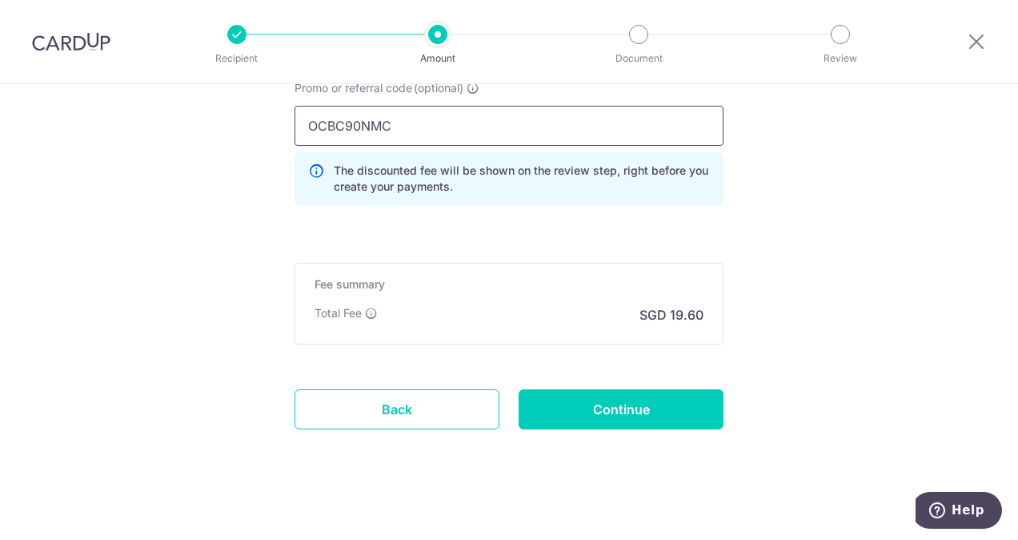
click at [435, 121] on input "OCBC90NMC" at bounding box center [509, 126] width 429 height 40
type input "O"
type input "OCBC90NMC"
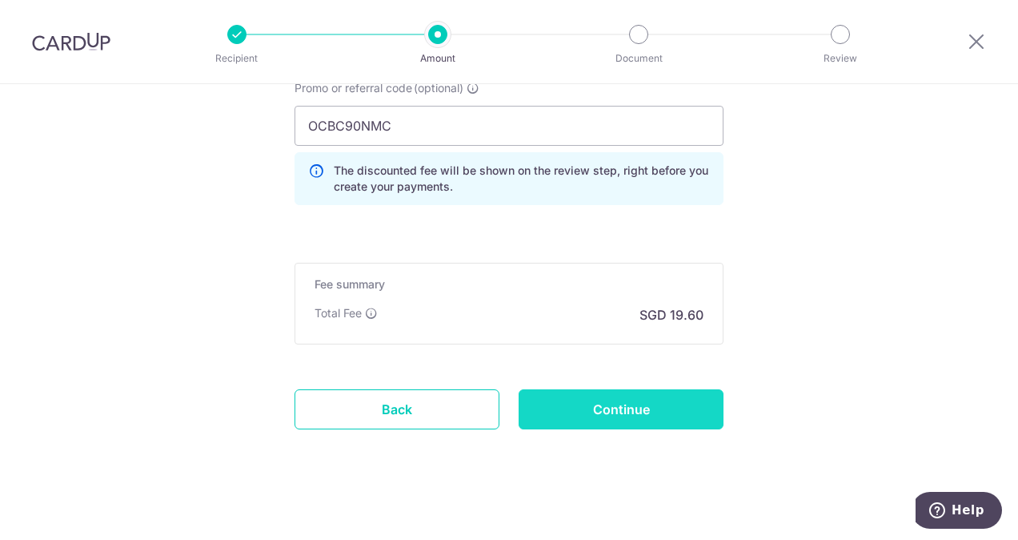
click at [586, 397] on input "Continue" at bounding box center [621, 409] width 205 height 40
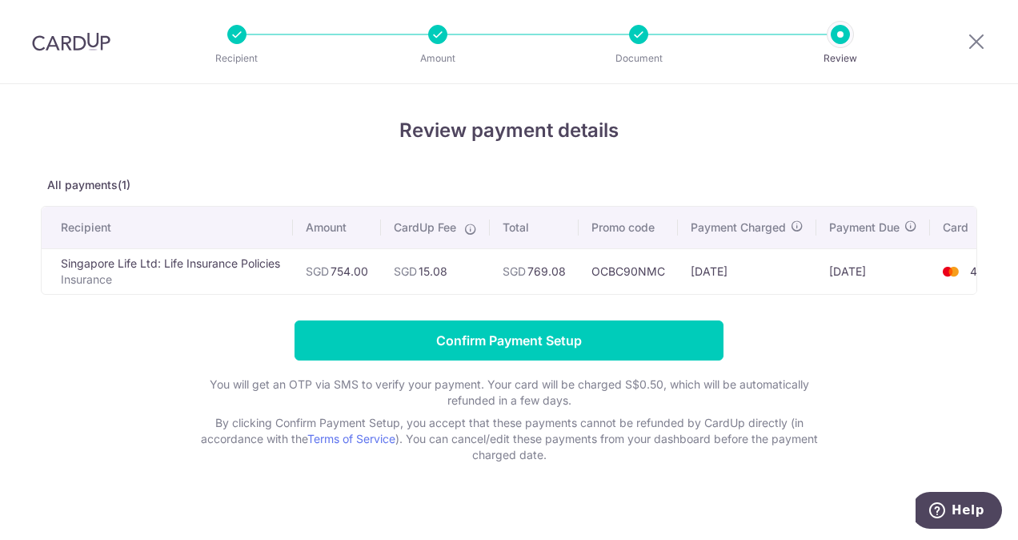
drag, startPoint x: 802, startPoint y: 292, endPoint x: 873, endPoint y: 293, distance: 70.4
click at [873, 293] on div "Recipient Amount CardUp Fee Total Promo code Payment Charged Payment Due Card S…" at bounding box center [509, 250] width 937 height 89
click at [863, 317] on div "Review payment details All payments(1) Recipient Amount CardUp Fee Total Promo …" at bounding box center [509, 289] width 937 height 347
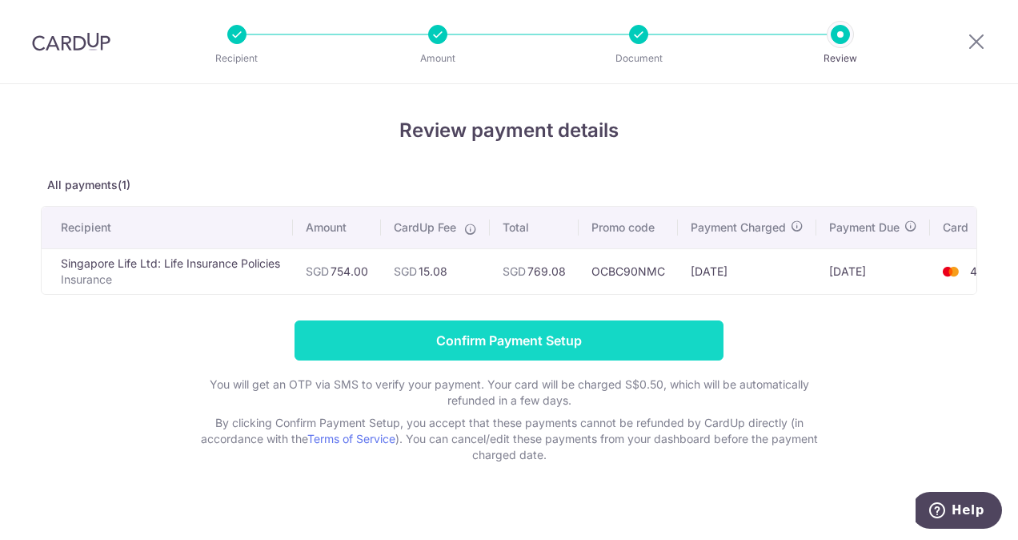
click at [620, 347] on input "Confirm Payment Setup" at bounding box center [509, 340] width 429 height 40
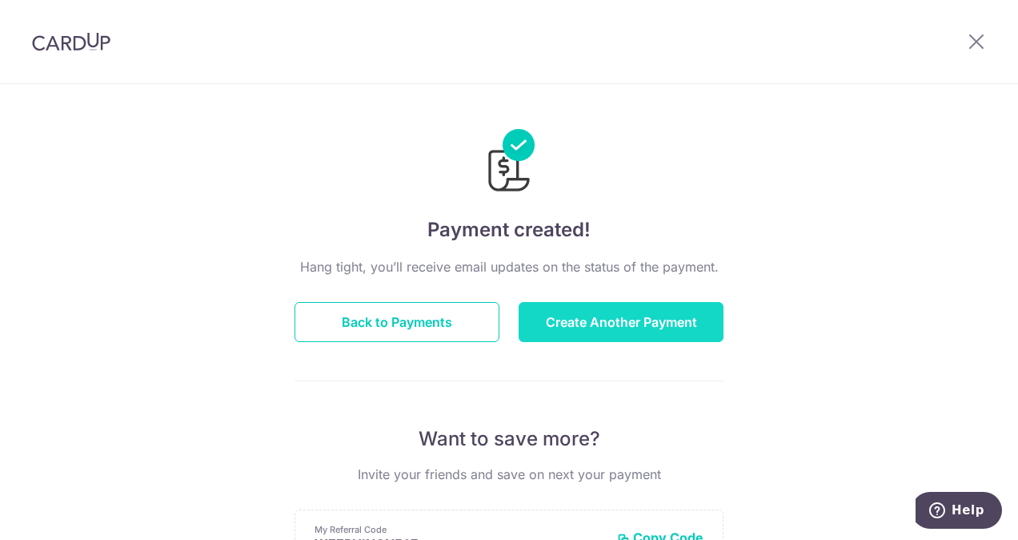
click at [565, 310] on button "Create Another Payment" at bounding box center [621, 322] width 205 height 40
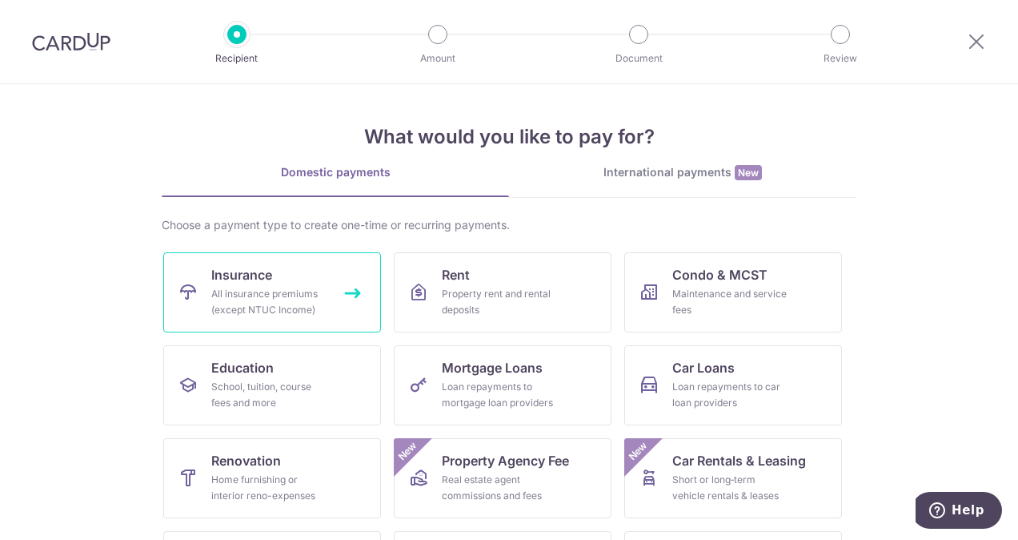
click at [294, 303] on div "All insurance premiums (except NTUC Income)" at bounding box center [268, 302] width 115 height 32
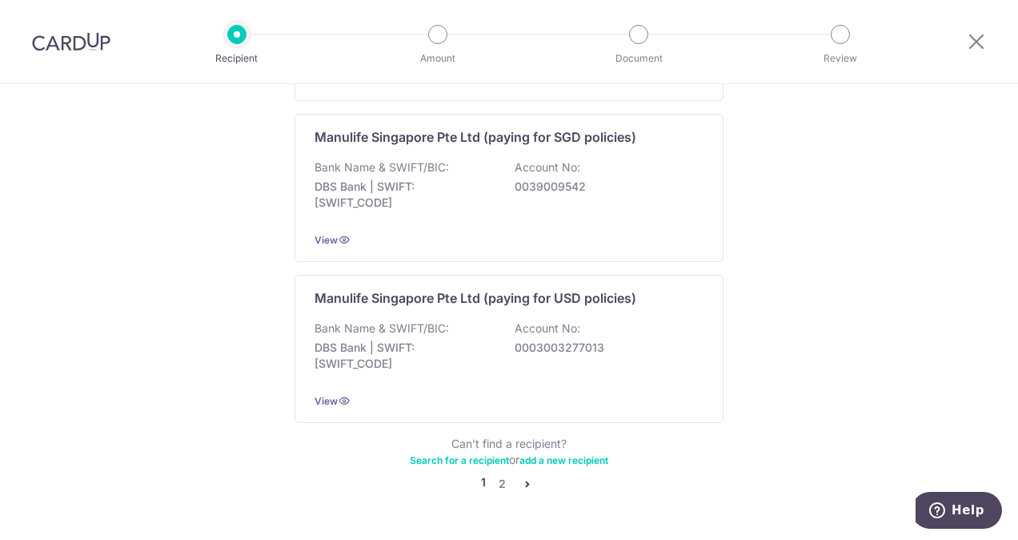
scroll to position [1638, 0]
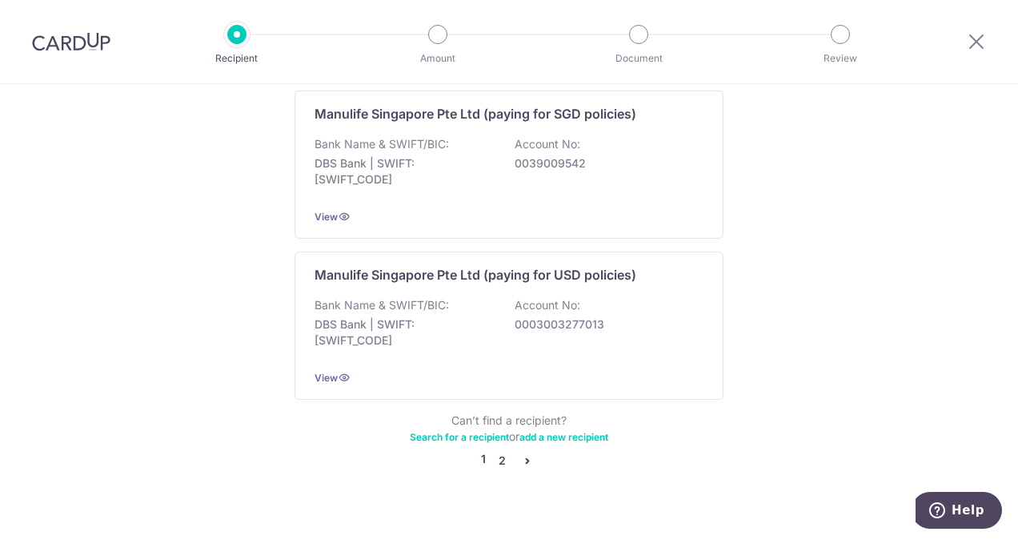
click at [496, 451] on link "2" at bounding box center [501, 460] width 19 height 19
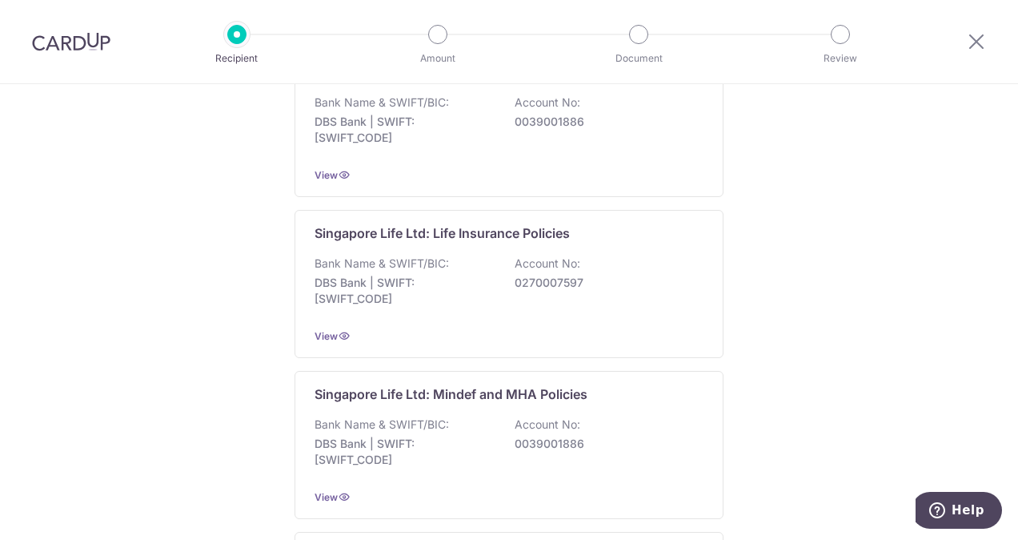
scroll to position [720, 0]
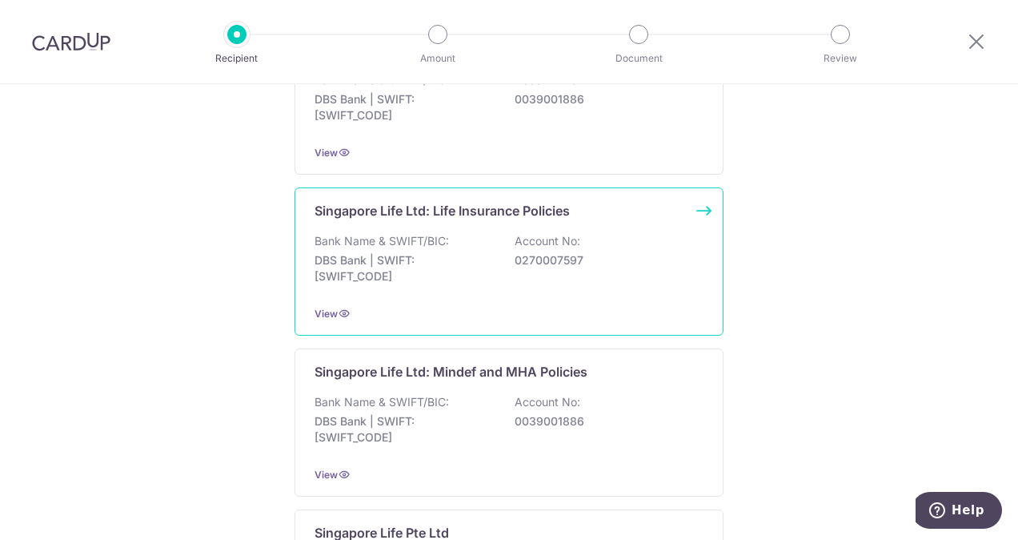
click at [483, 255] on p "DBS Bank | SWIFT: DBSSSGSGXXX" at bounding box center [404, 268] width 179 height 32
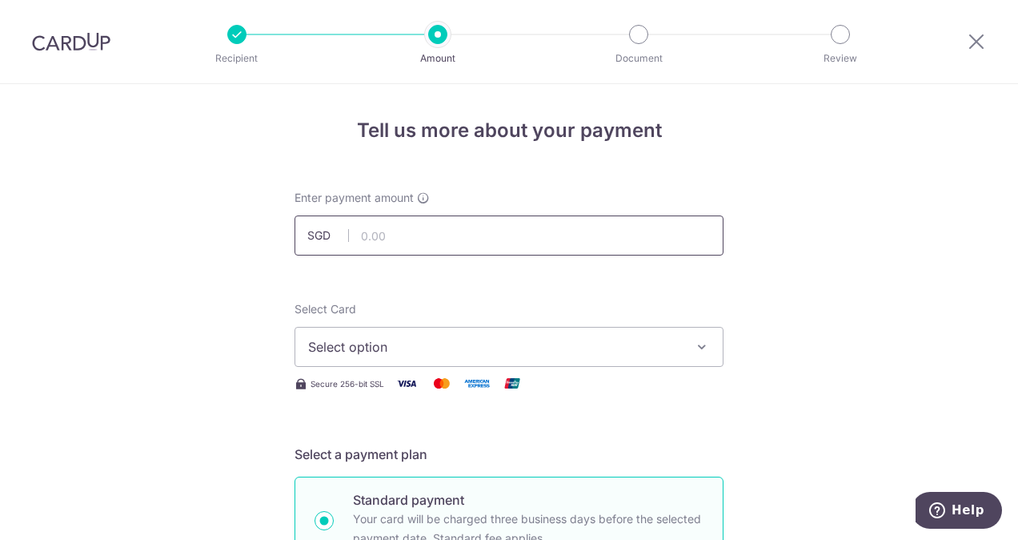
click at [427, 239] on input "text" at bounding box center [509, 235] width 429 height 40
type input "822.80"
click at [479, 358] on button "Select option" at bounding box center [509, 347] width 429 height 40
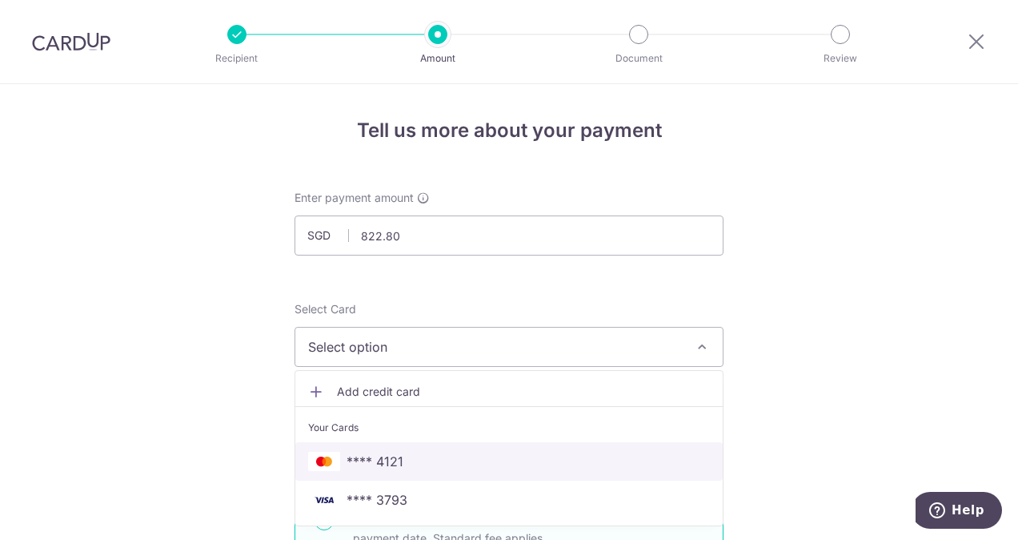
click at [409, 451] on span "**** 4121" at bounding box center [509, 460] width 402 height 19
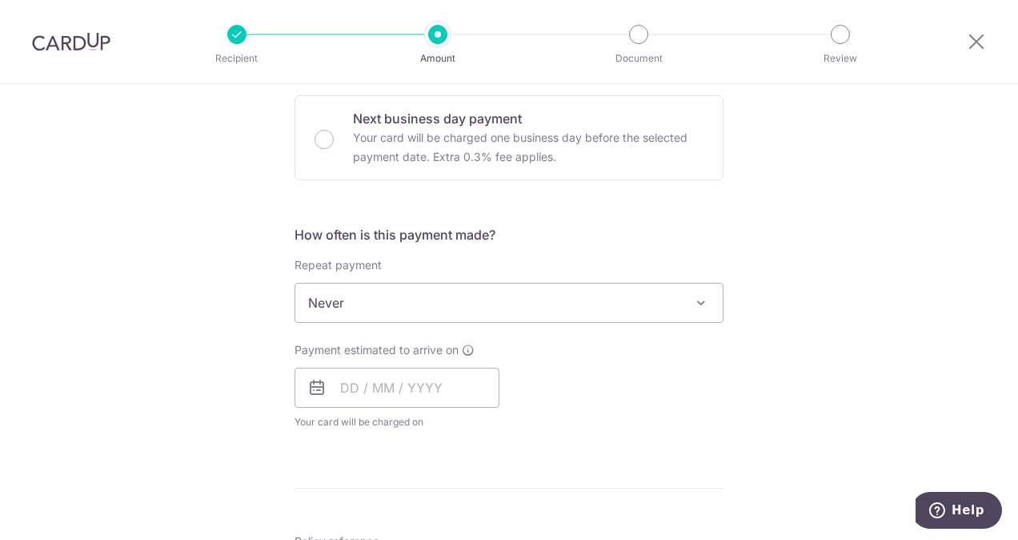
scroll to position [480, 0]
click at [403, 384] on input "text" at bounding box center [397, 386] width 205 height 40
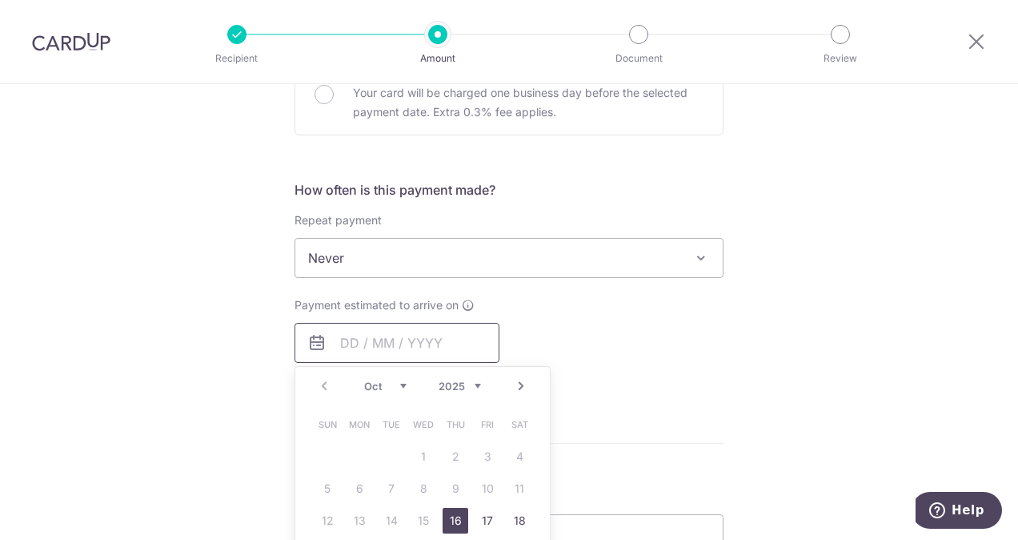
scroll to position [560, 0]
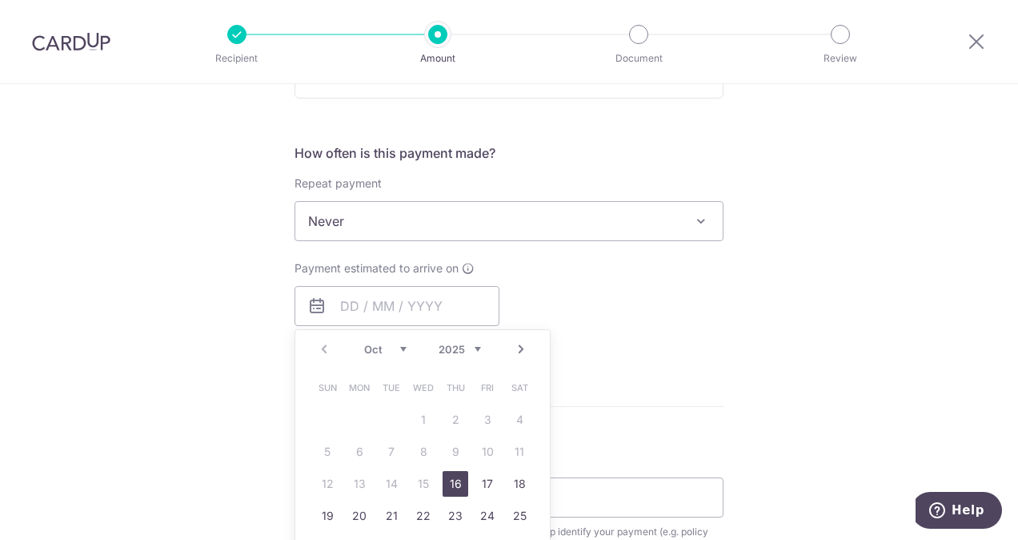
click at [456, 477] on link "16" at bounding box center [456, 484] width 26 height 26
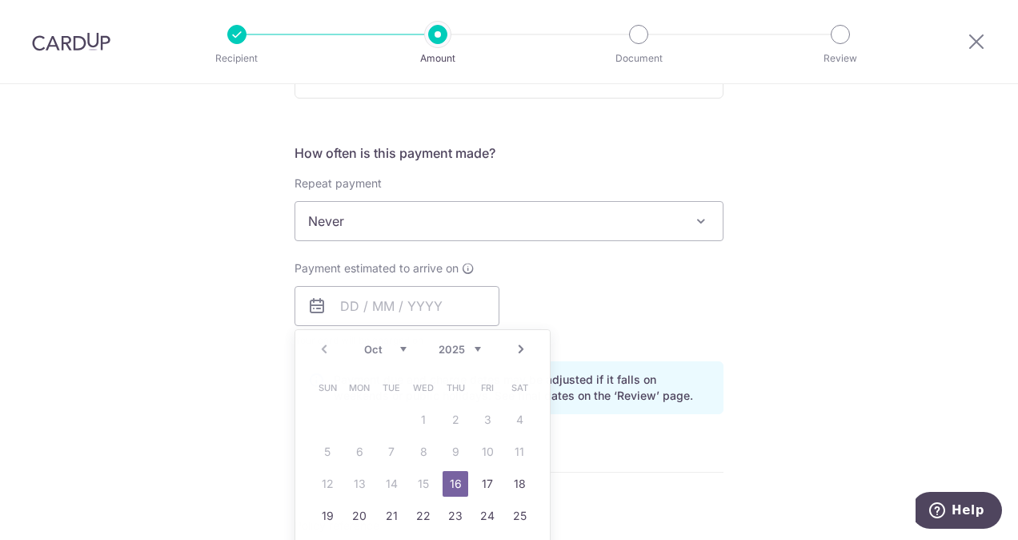
type input "16/10/2025"
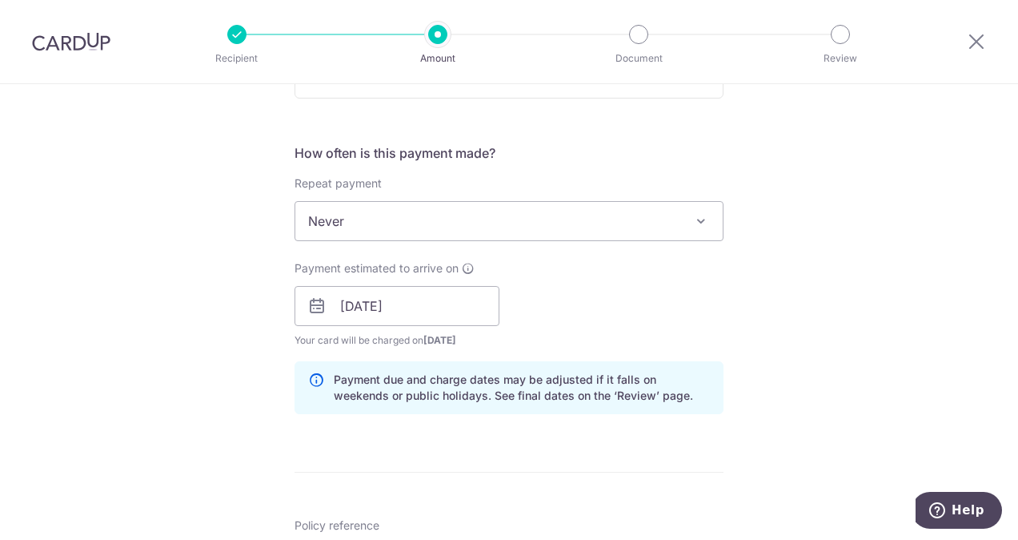
click at [732, 299] on div "Tell us more about your payment Enter payment amount SGD 822.80 822.80 Select C…" at bounding box center [509, 281] width 1018 height 1514
click at [806, 287] on div "Tell us more about your payment Enter payment amount SGD 822.80 822.80 Select C…" at bounding box center [509, 281] width 1018 height 1514
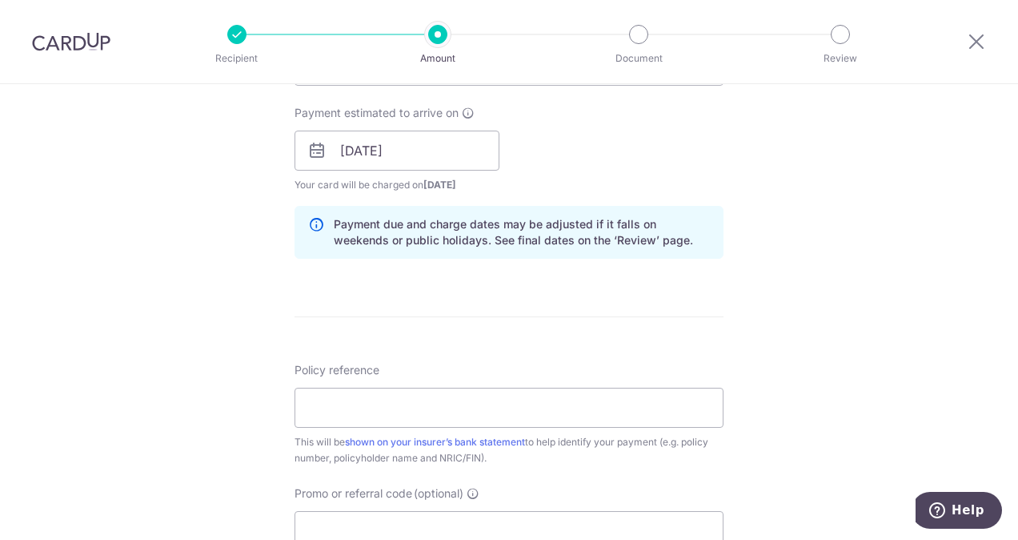
scroll to position [720, 0]
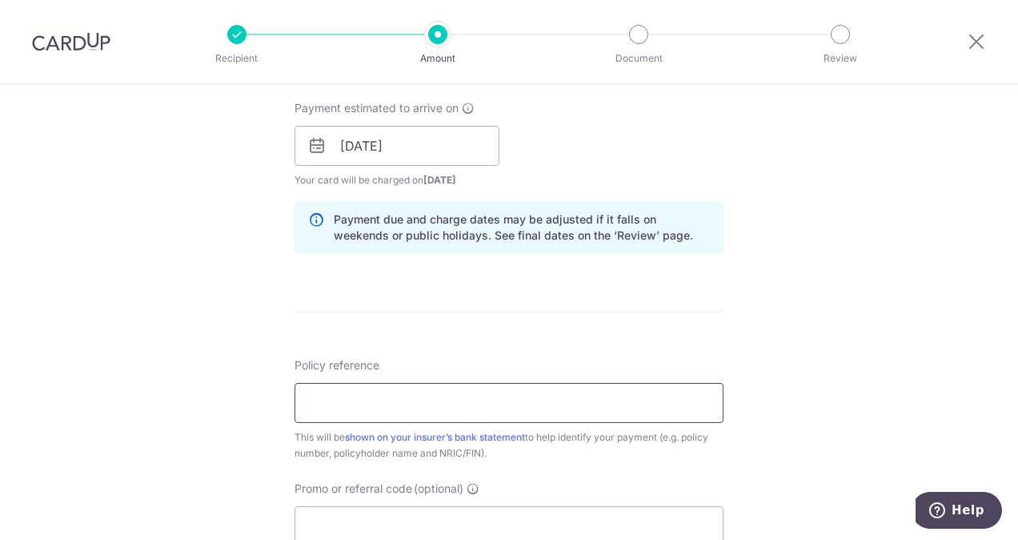
click at [485, 398] on input "Policy reference" at bounding box center [509, 403] width 429 height 40
paste input "04866421"
type input "04866421"
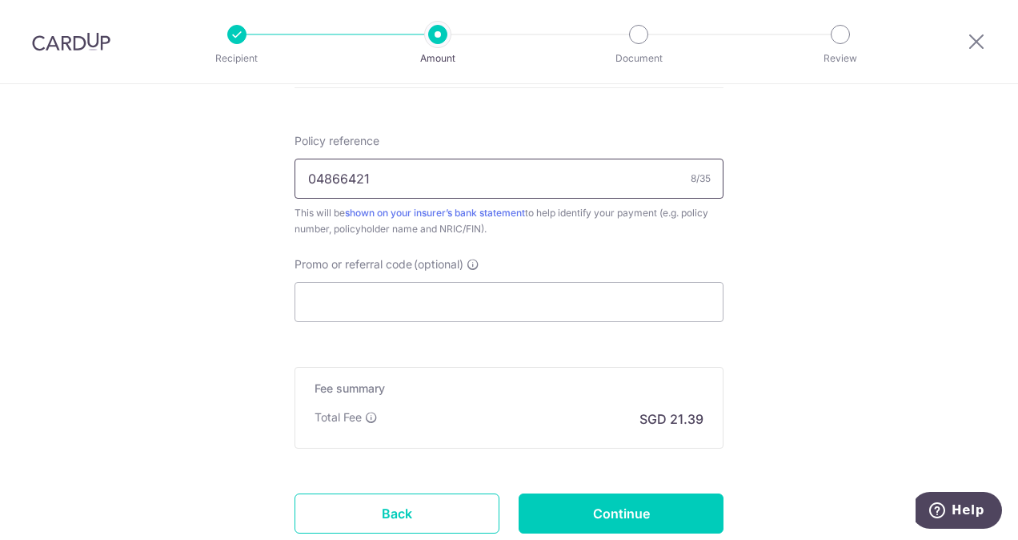
scroll to position [961, 0]
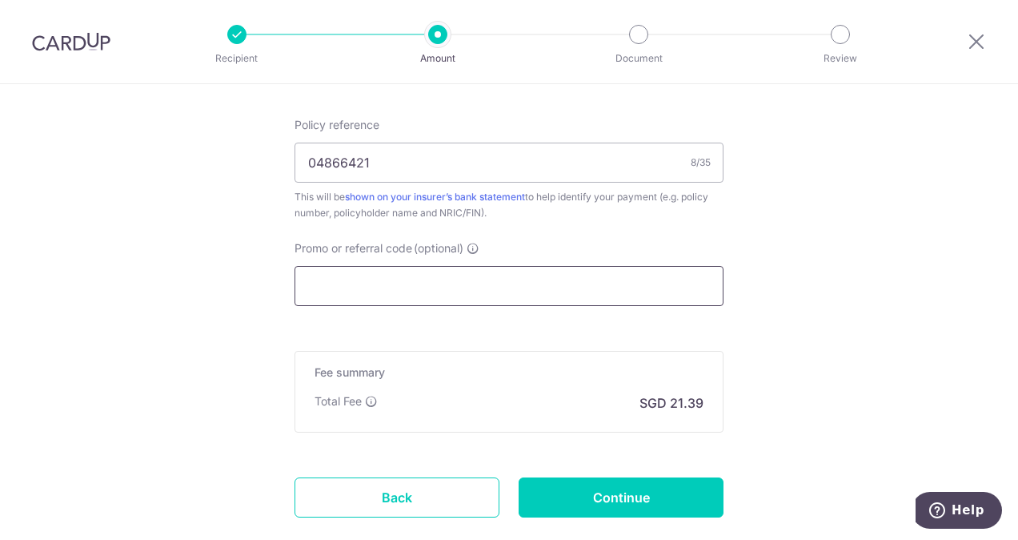
click at [580, 285] on input "Promo or referral code (optional)" at bounding box center [509, 286] width 429 height 40
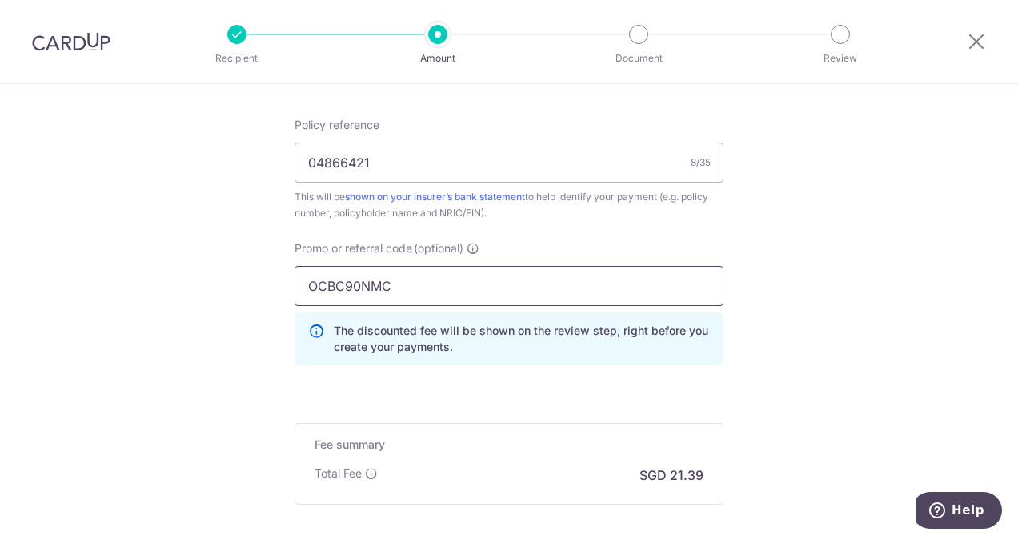
type input "OCBC90NMC"
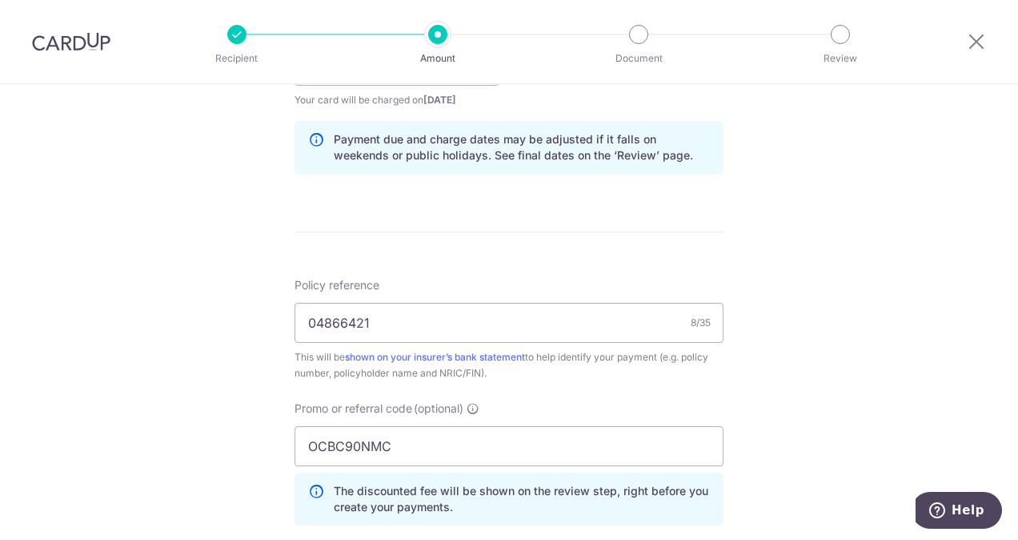
scroll to position [1041, 0]
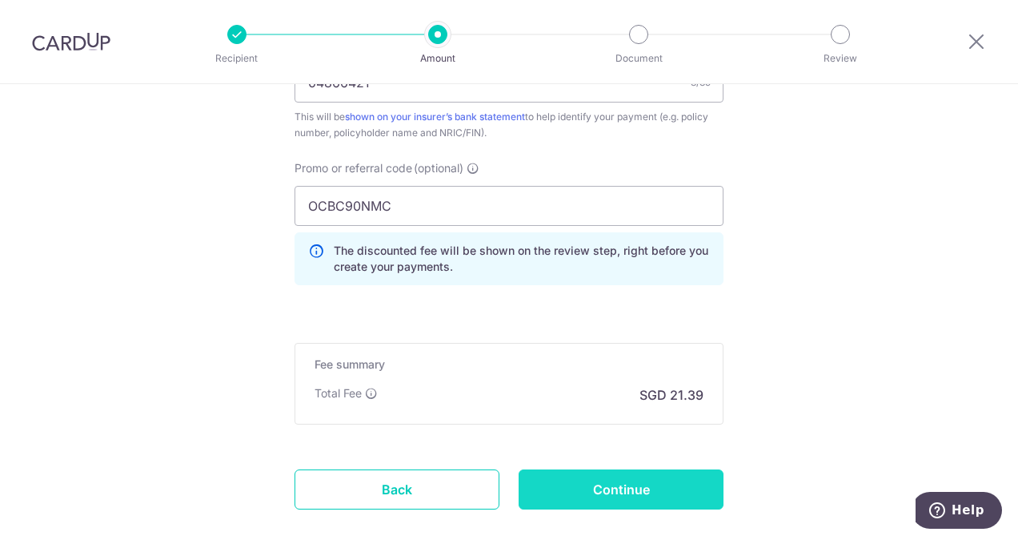
click at [636, 480] on input "Continue" at bounding box center [621, 489] width 205 height 40
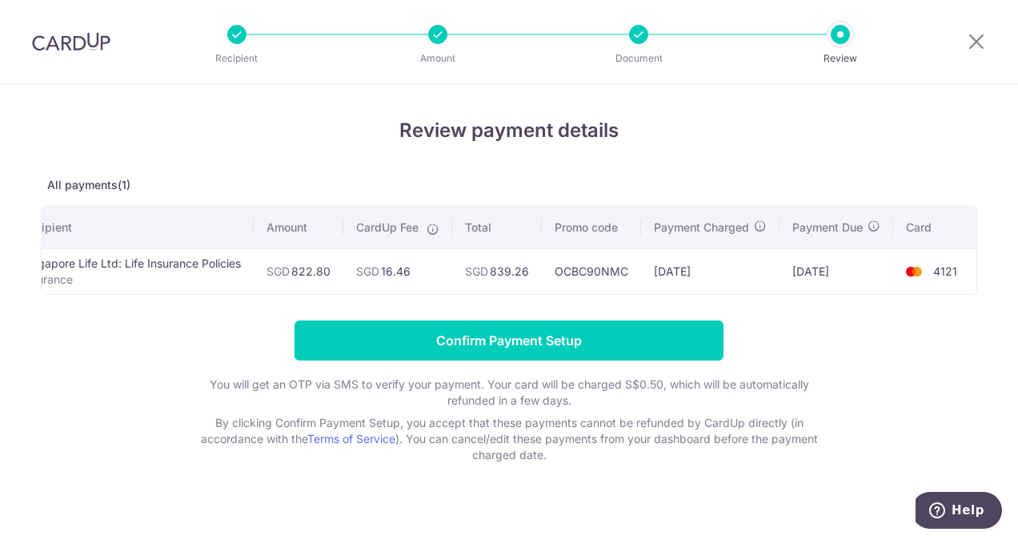
scroll to position [0, 15]
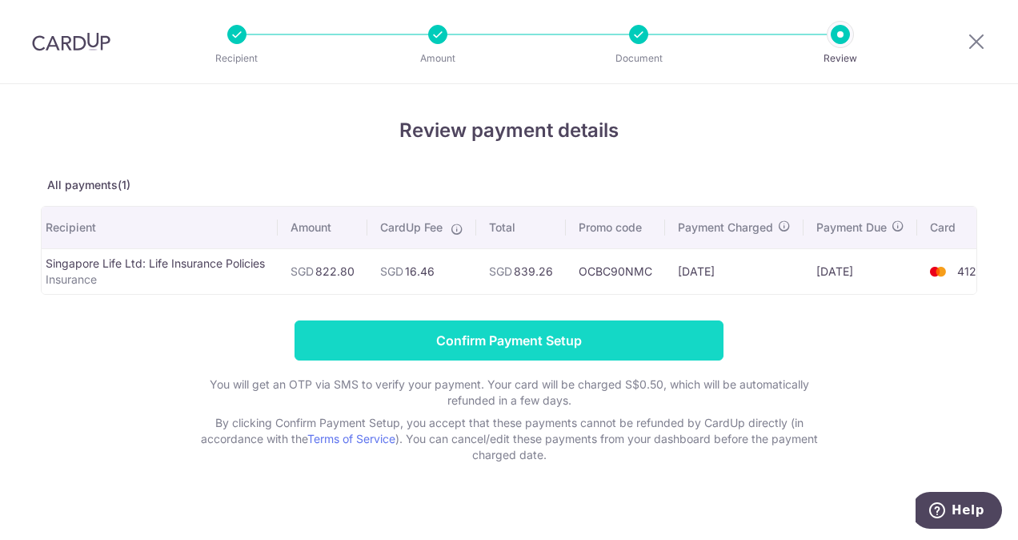
click at [634, 349] on input "Confirm Payment Setup" at bounding box center [509, 340] width 429 height 40
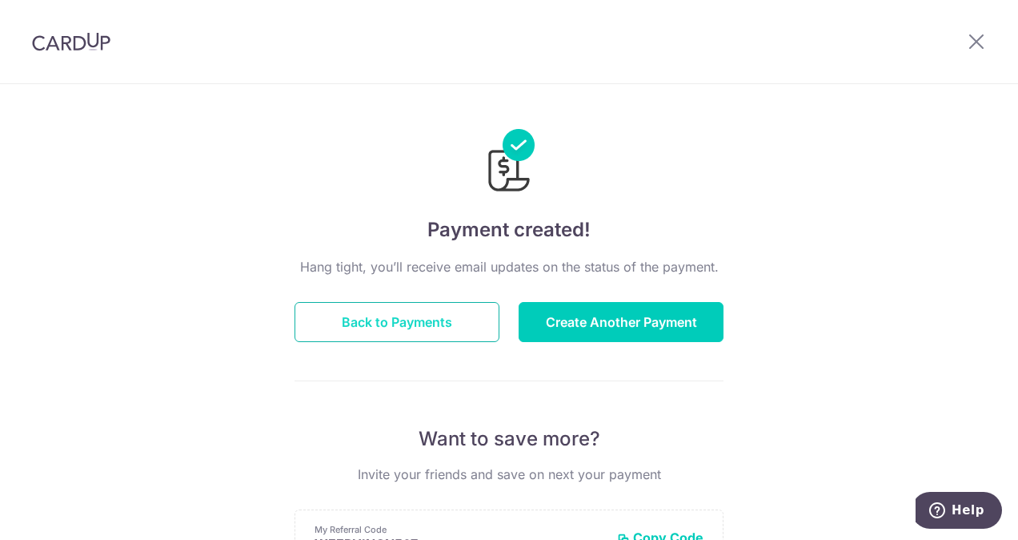
click at [386, 322] on button "Back to Payments" at bounding box center [397, 322] width 205 height 40
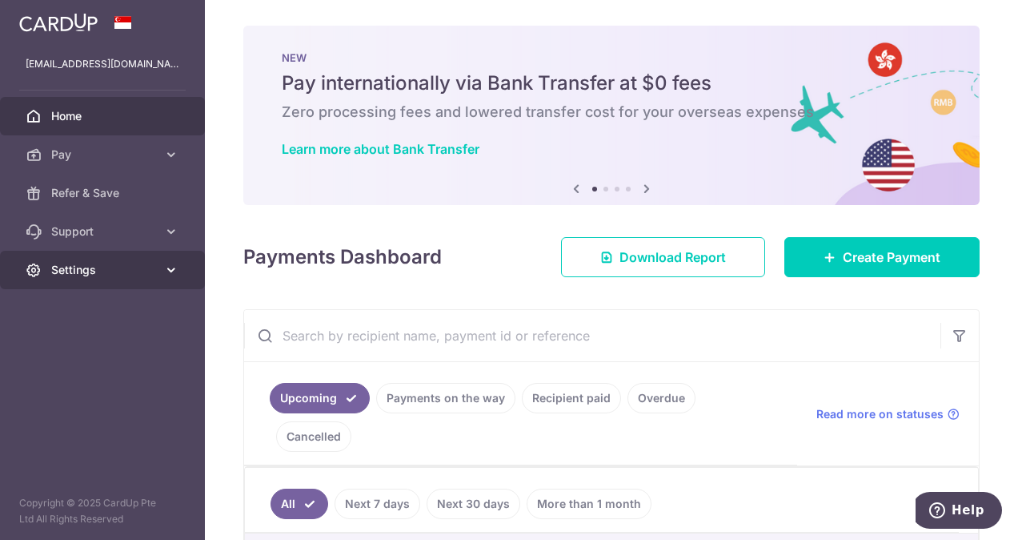
click at [178, 271] on icon at bounding box center [171, 270] width 16 height 16
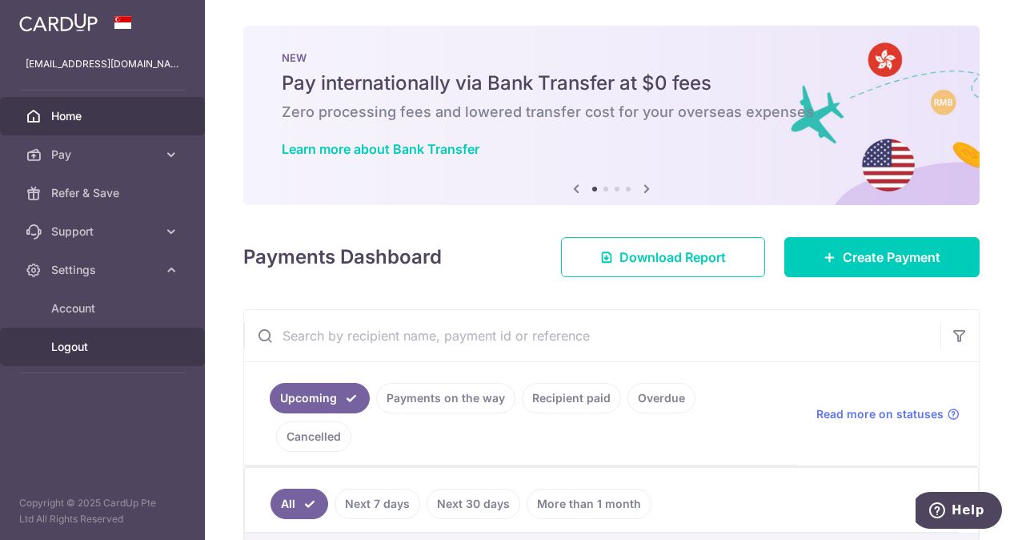
click at [93, 338] on link "Logout" at bounding box center [102, 346] width 205 height 38
